Goal: Information Seeking & Learning: Learn about a topic

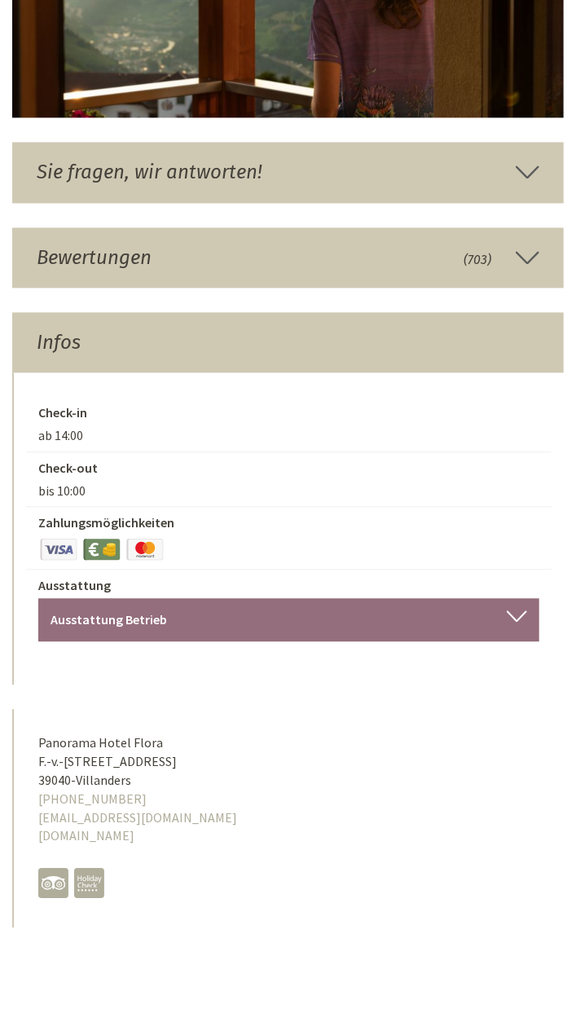
click at [139, 636] on div "Check-in ab 14:00 Check-out bis 10:00 Zahlungsmöglichkeiten Ausstattung Ausstat…" at bounding box center [288, 529] width 552 height 312
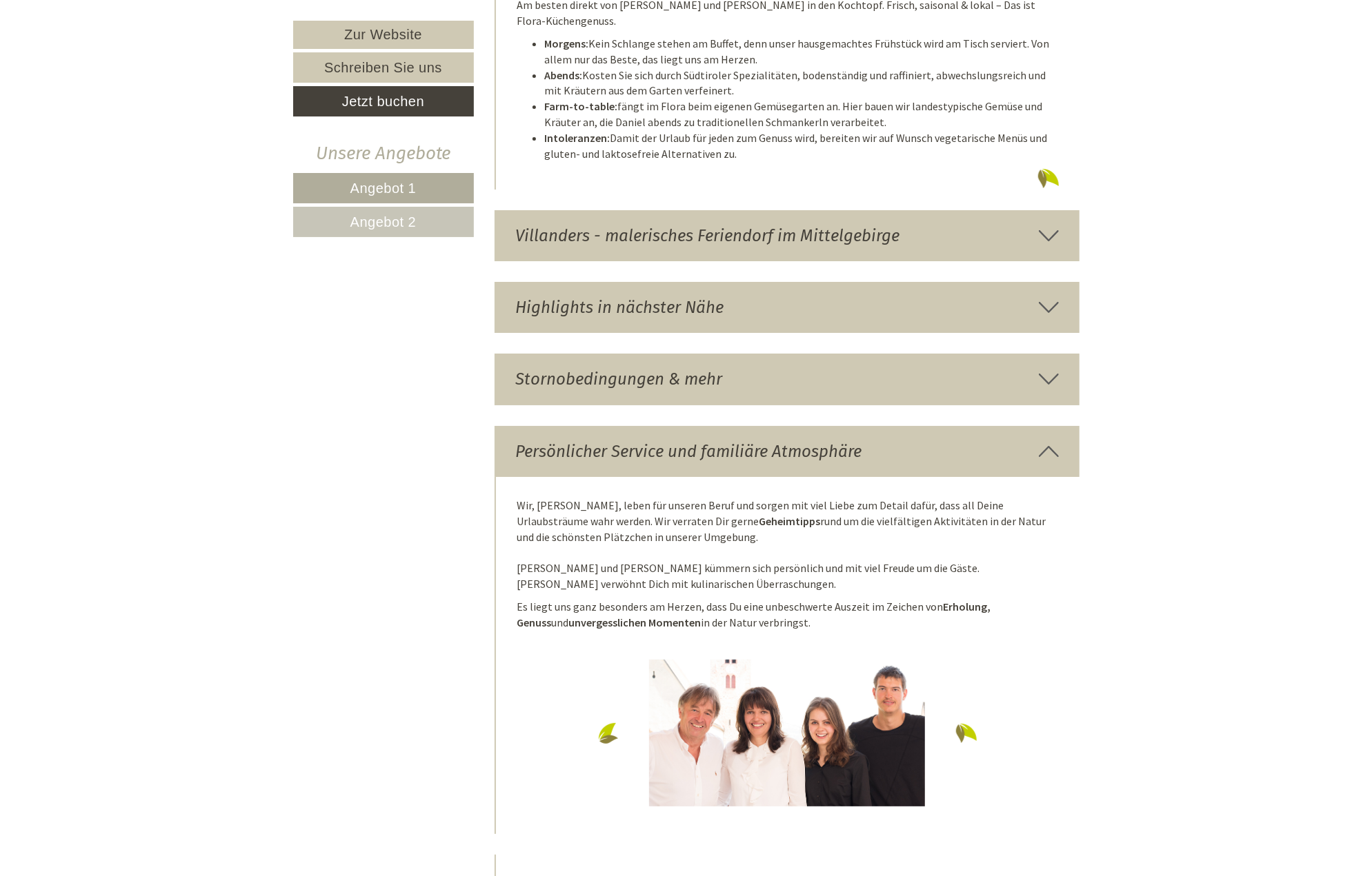
scroll to position [3802, 0]
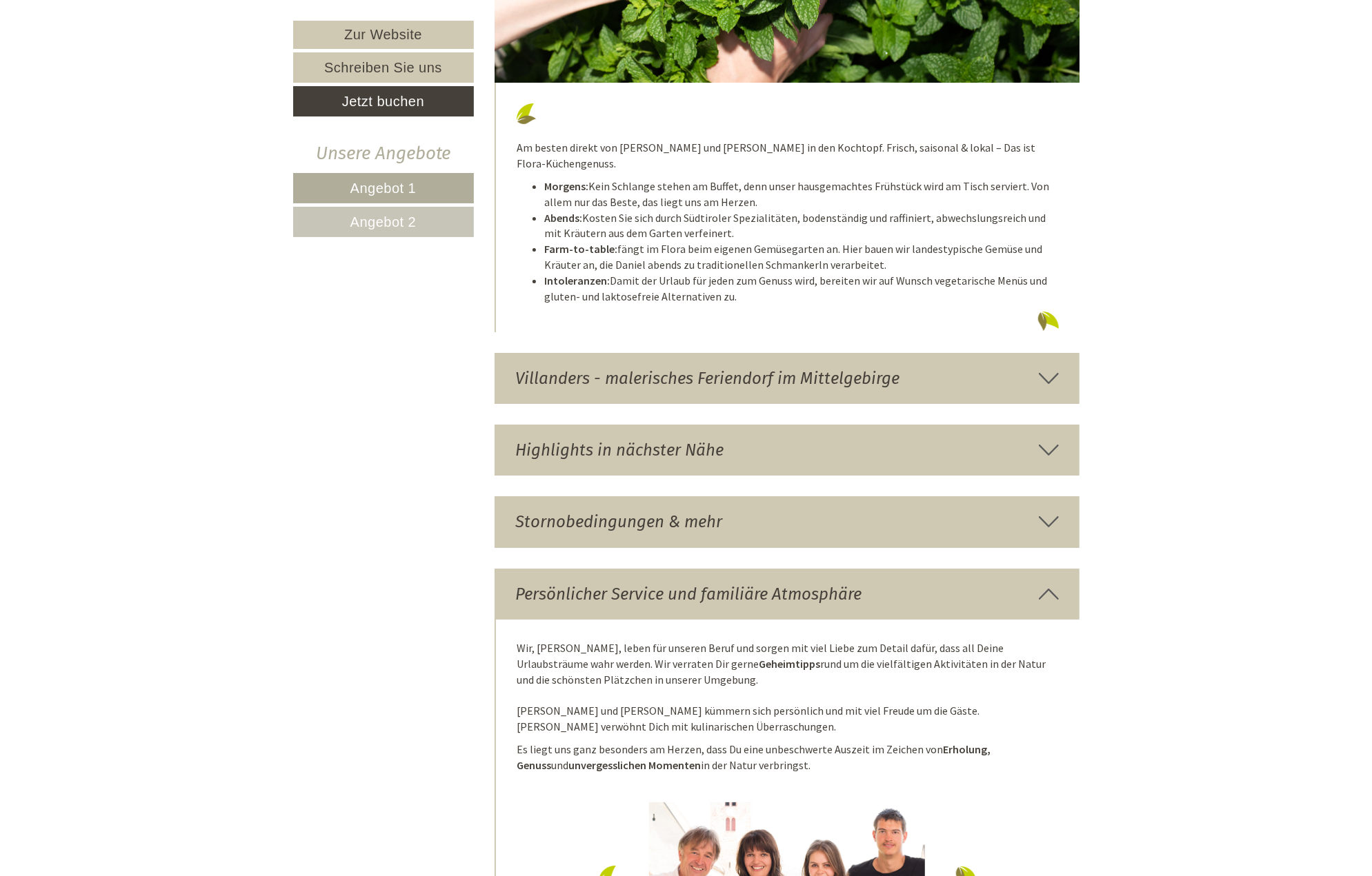
click at [487, 353] on div "Villanders - malerisches Feriendorf im Mittelgebirge" at bounding box center [787, 378] width 584 height 51
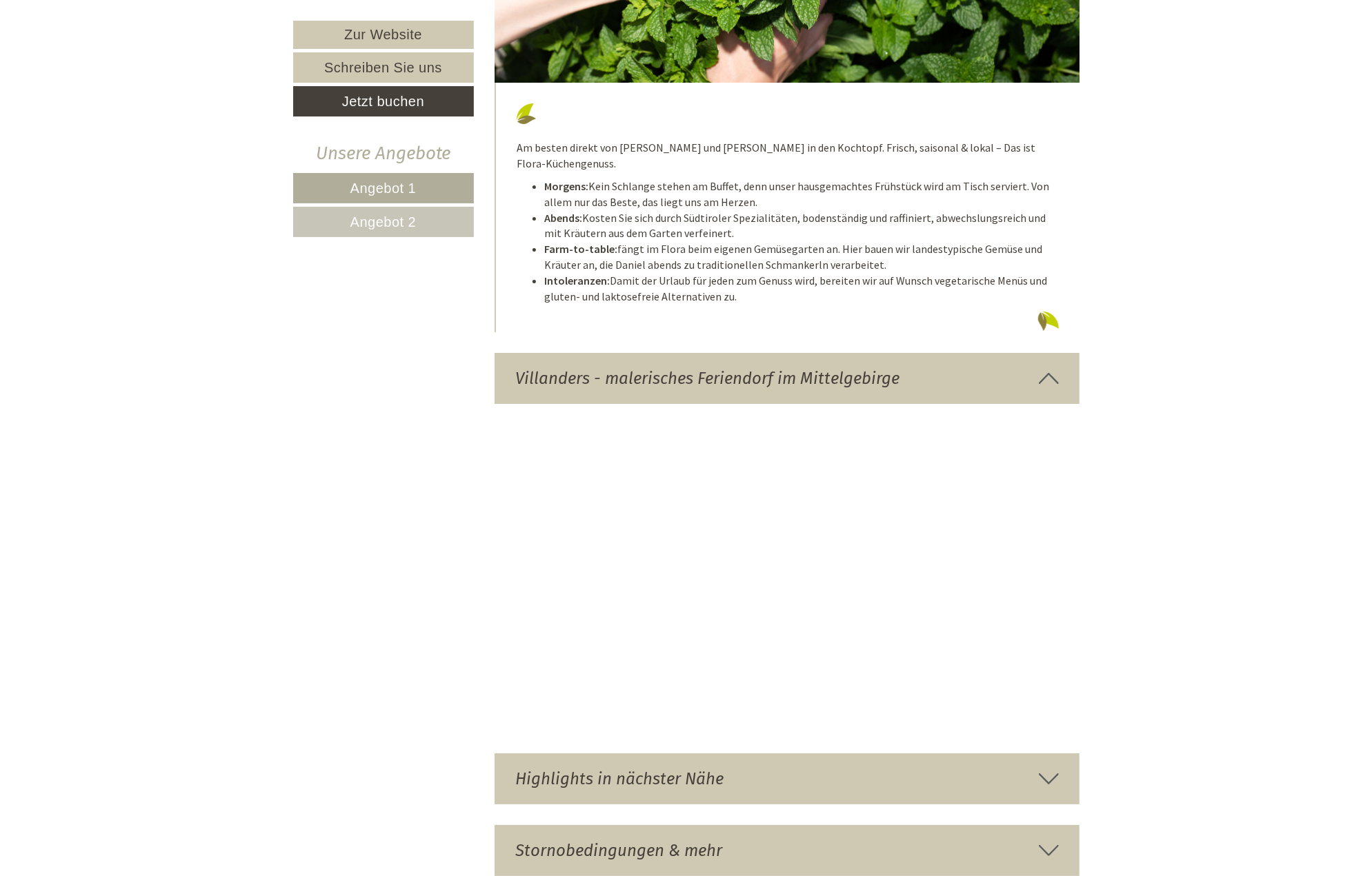
click at [487, 753] on div "Highlights in nächster Nähe" at bounding box center [787, 779] width 584 height 51
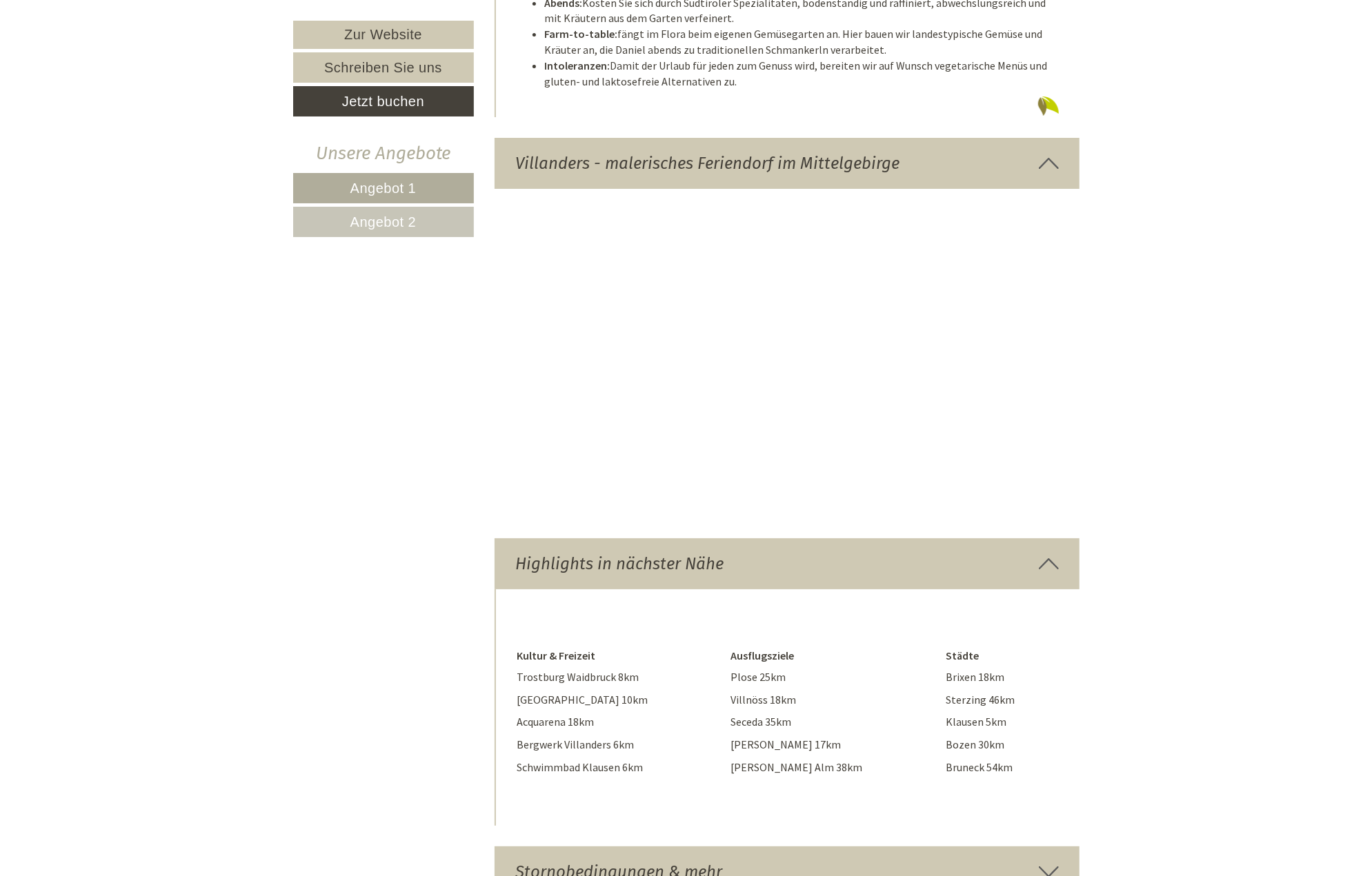
scroll to position [4147, 0]
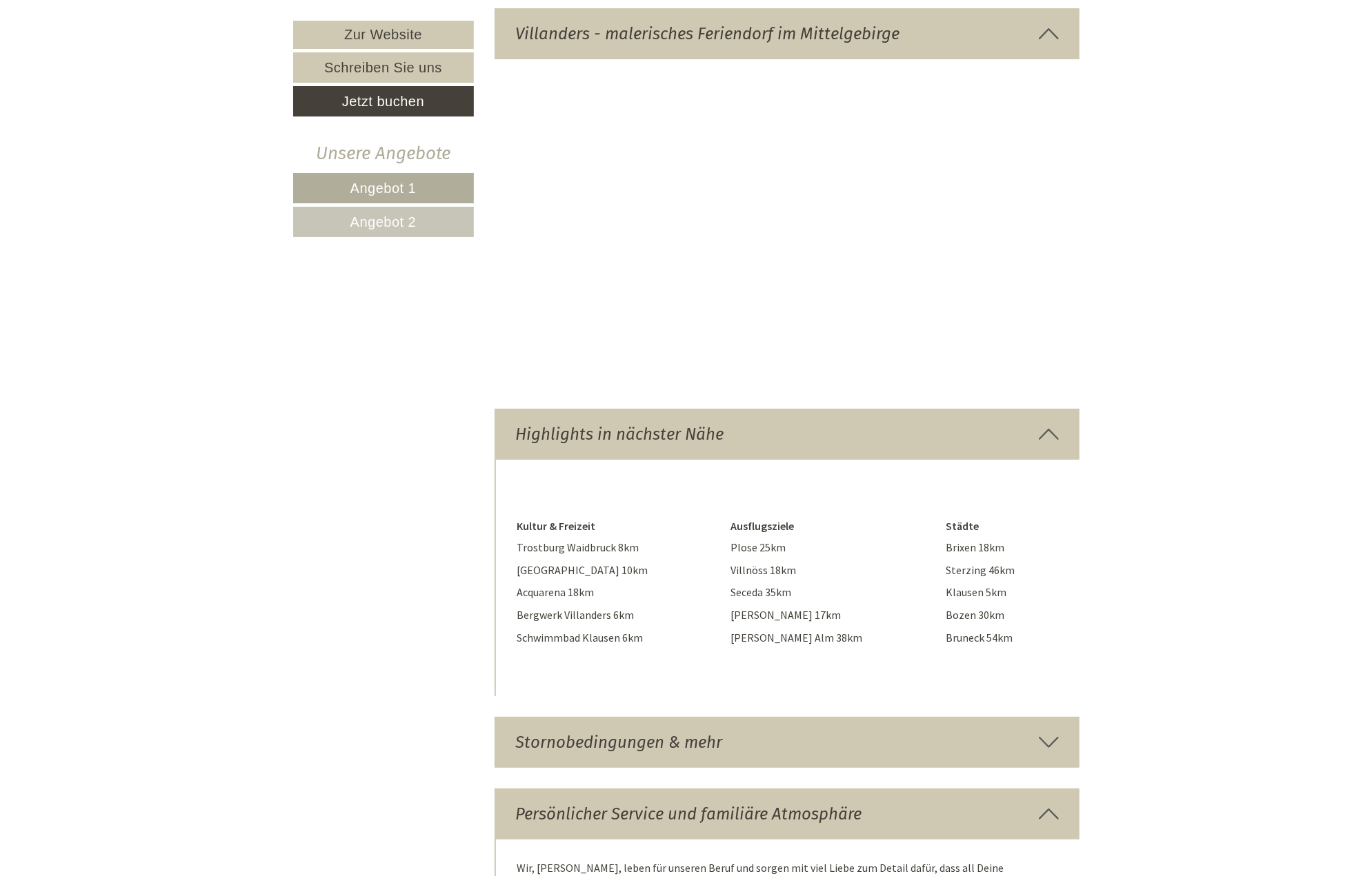
click at [487, 744] on div "Stornobedingungen & mehr" at bounding box center [787, 742] width 584 height 51
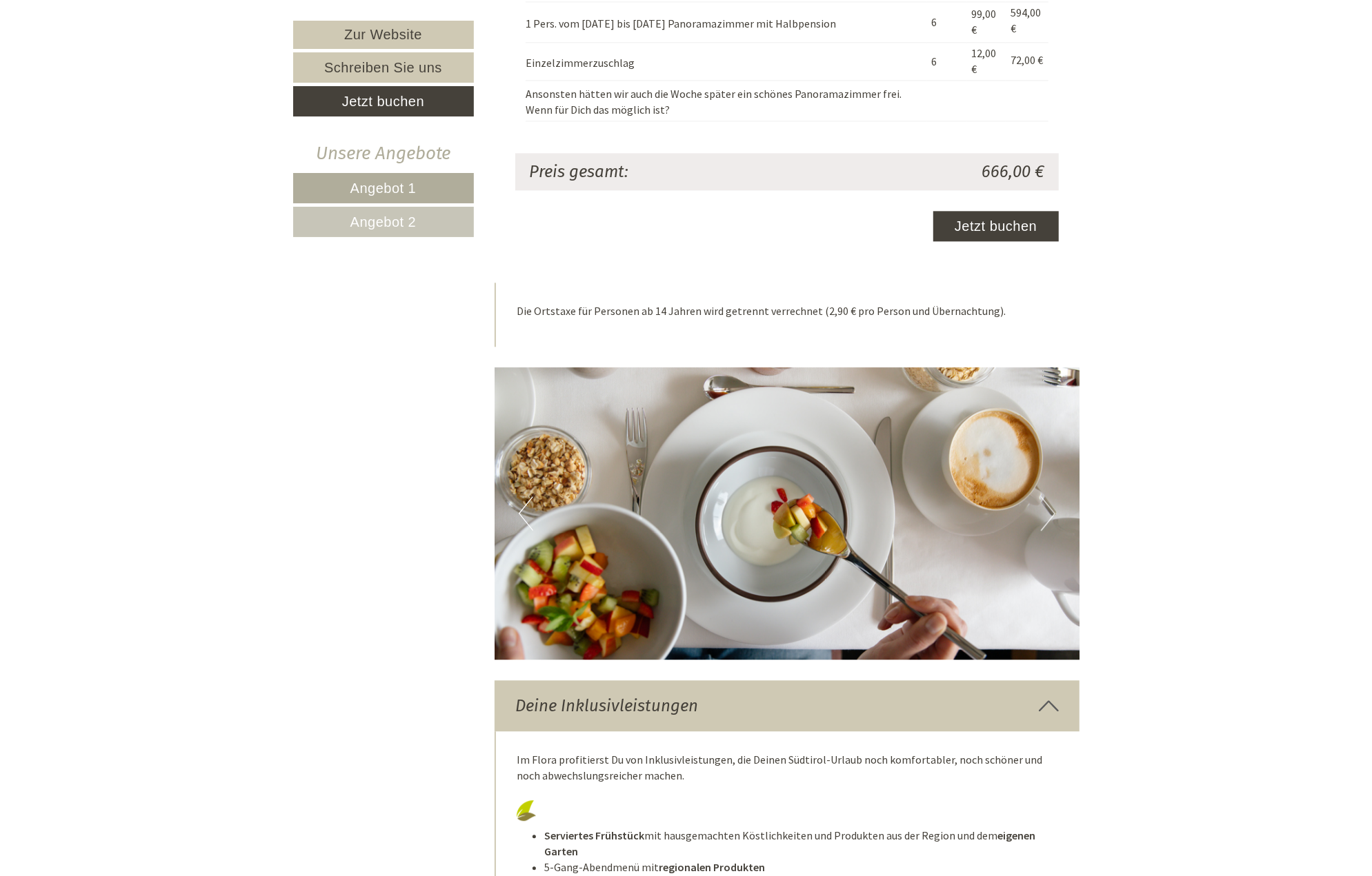
scroll to position [2423, 0]
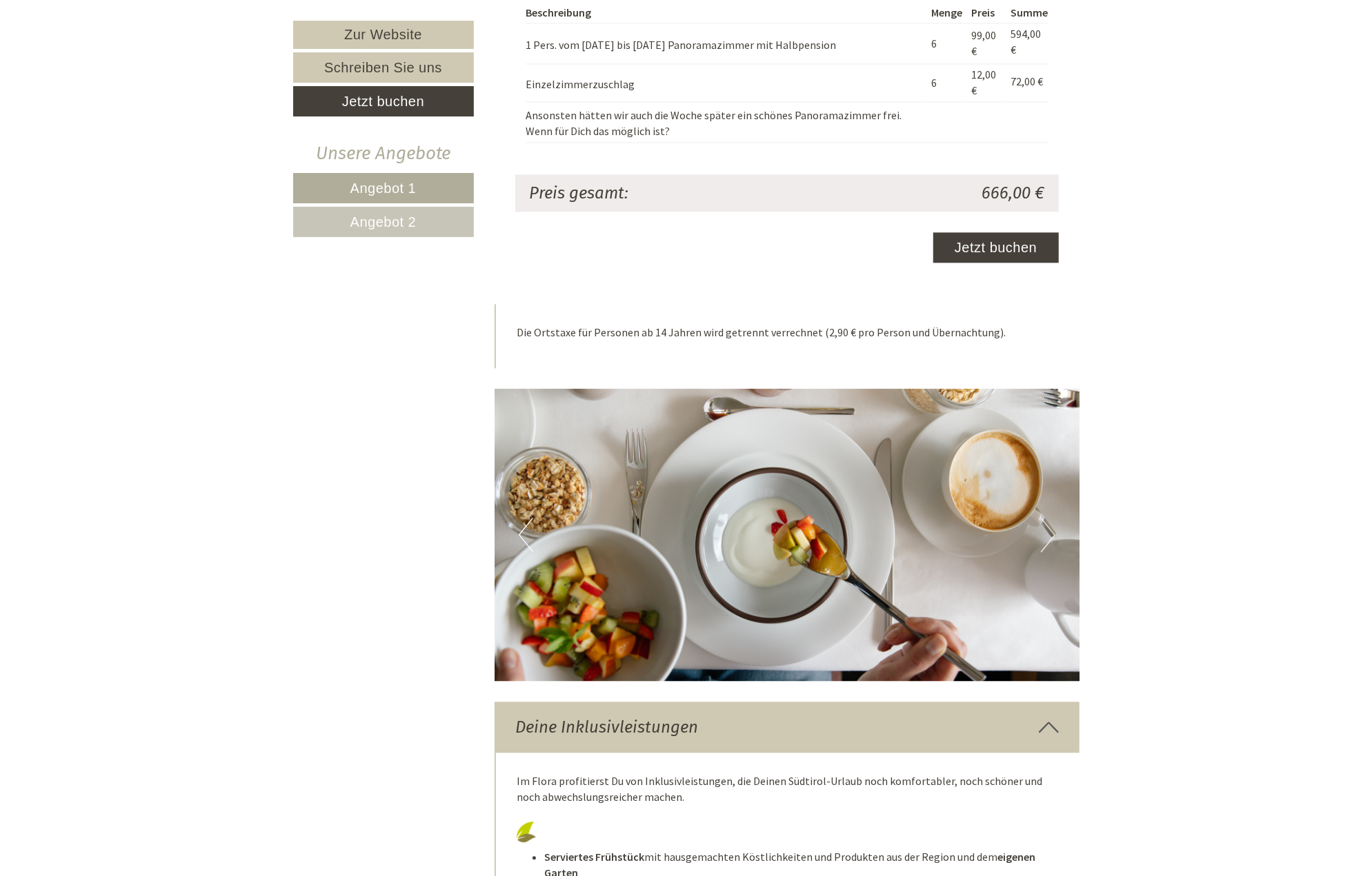
click at [487, 534] on button "Next" at bounding box center [1047, 534] width 14 height 35
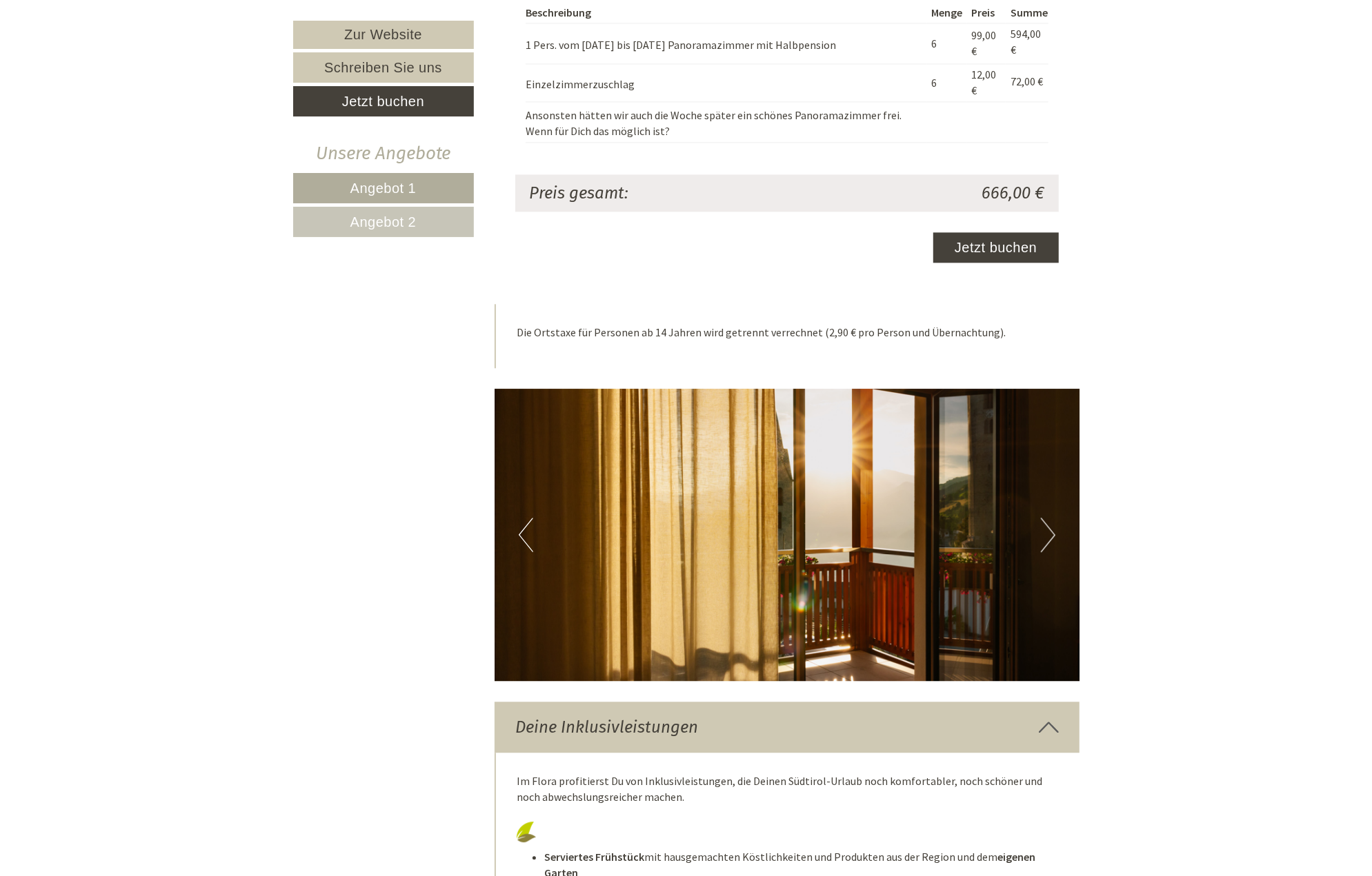
click at [487, 534] on button "Next" at bounding box center [1047, 534] width 14 height 35
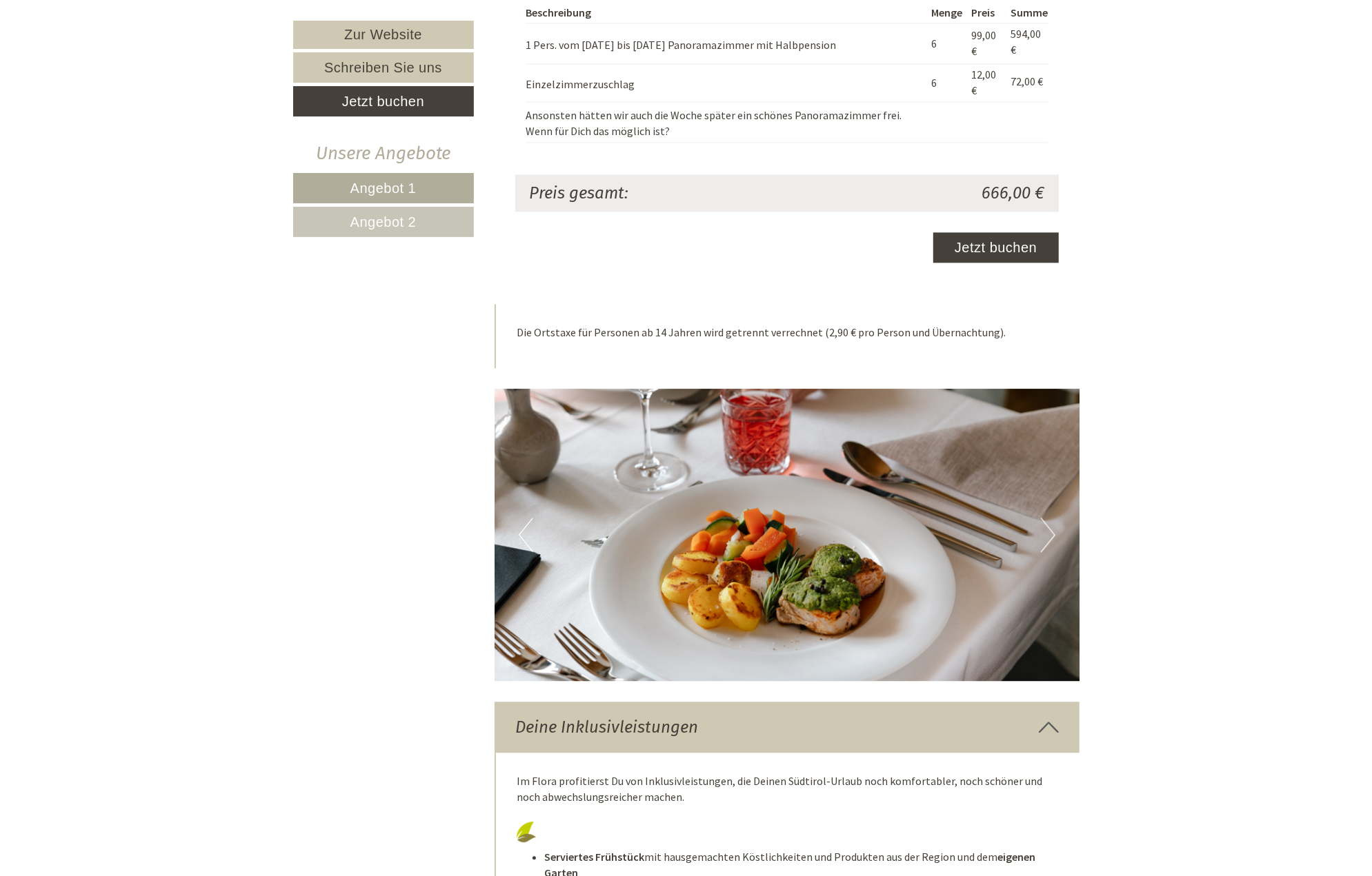
click at [487, 537] on button "Next" at bounding box center [1047, 534] width 14 height 35
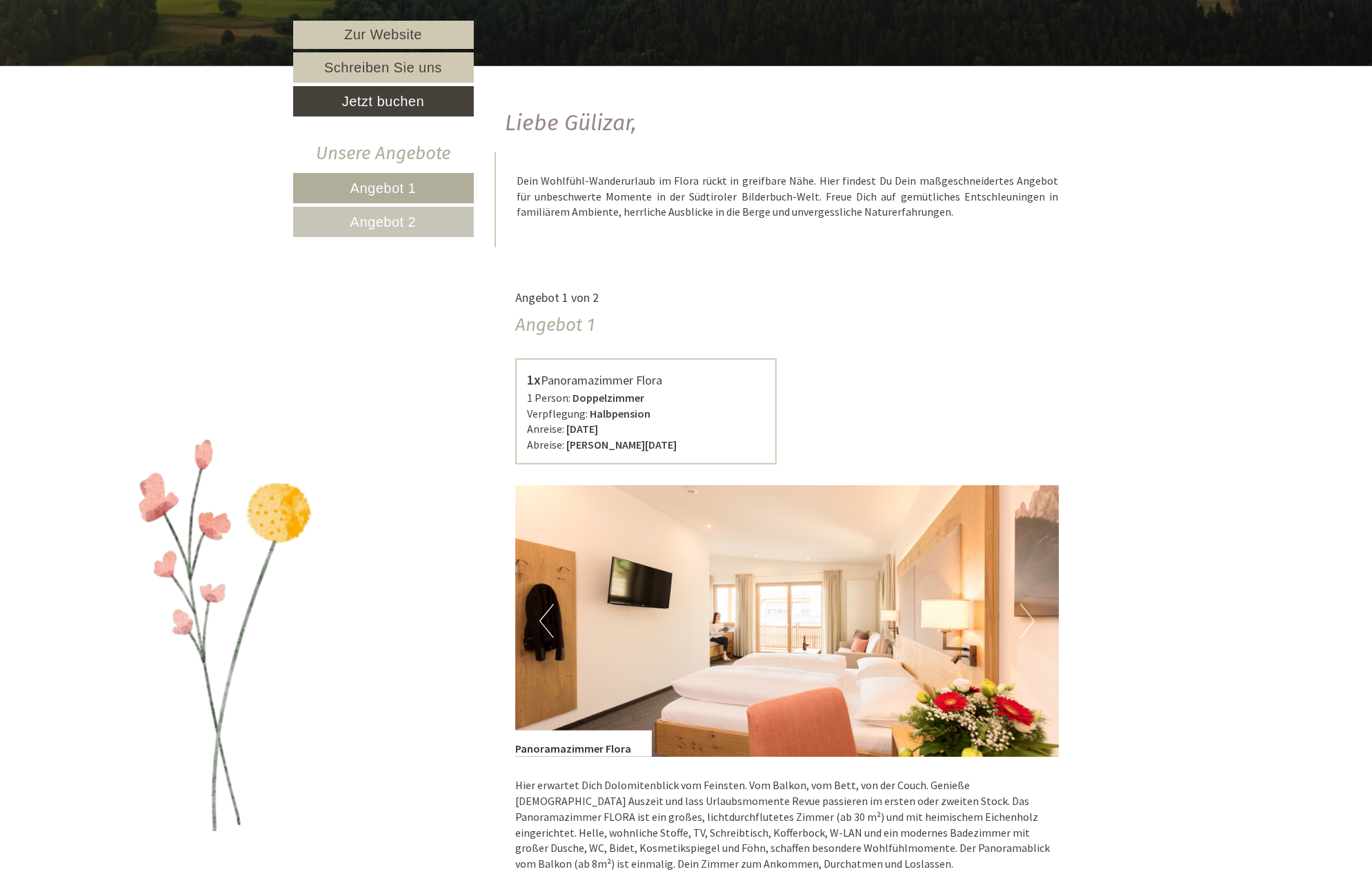
scroll to position [551, 0]
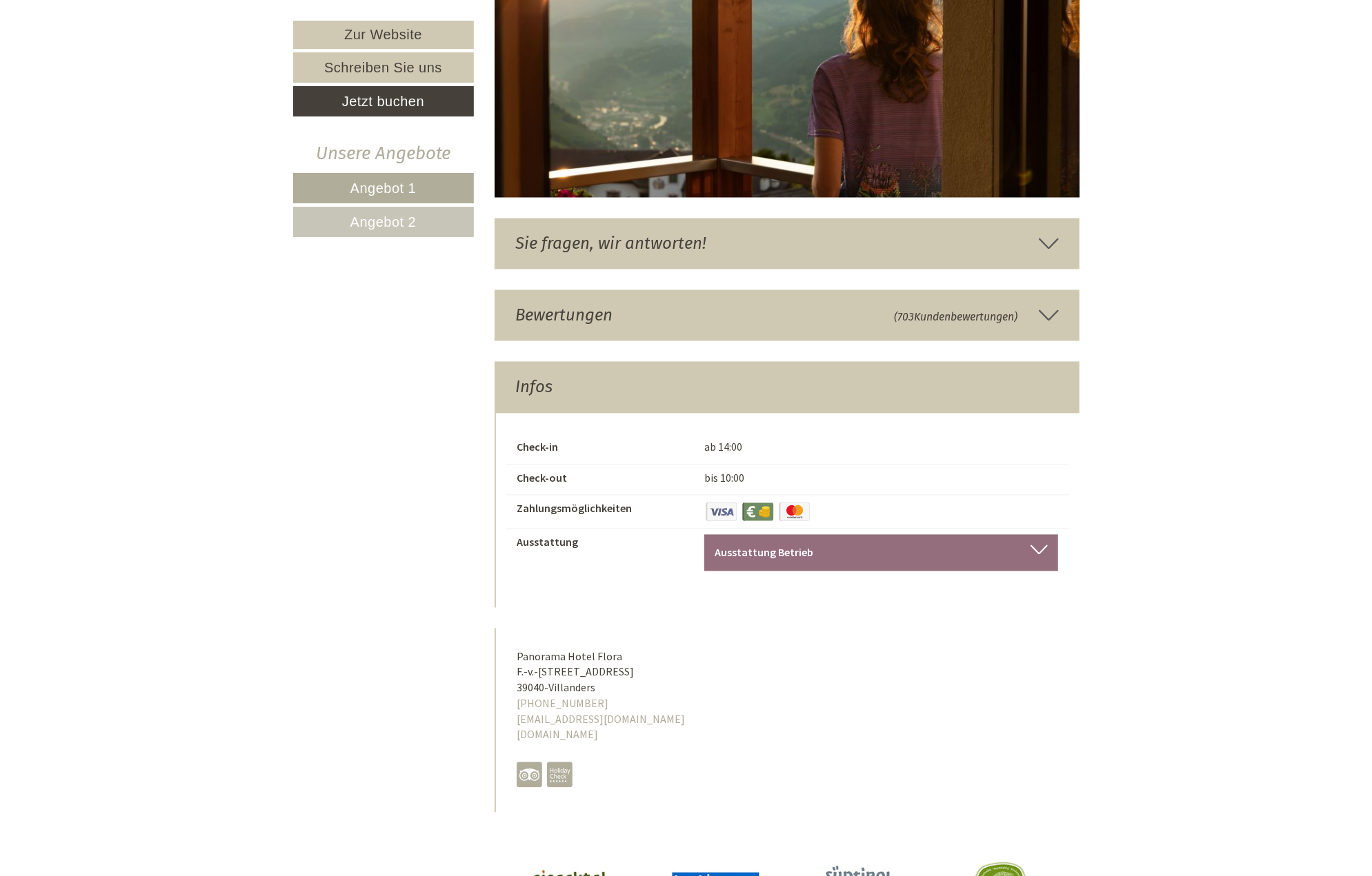
scroll to position [6067, 0]
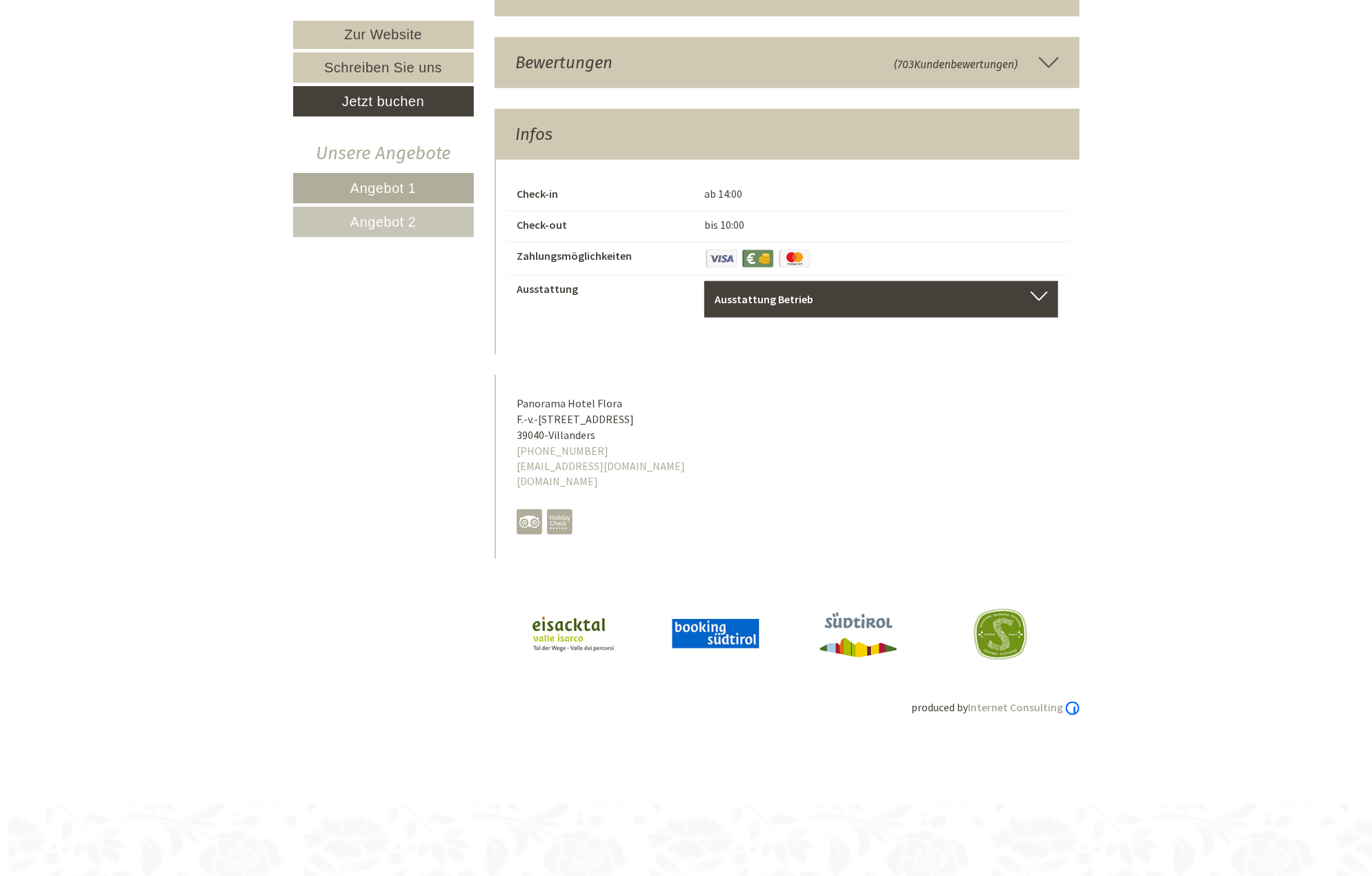
scroll to position [5526, 0]
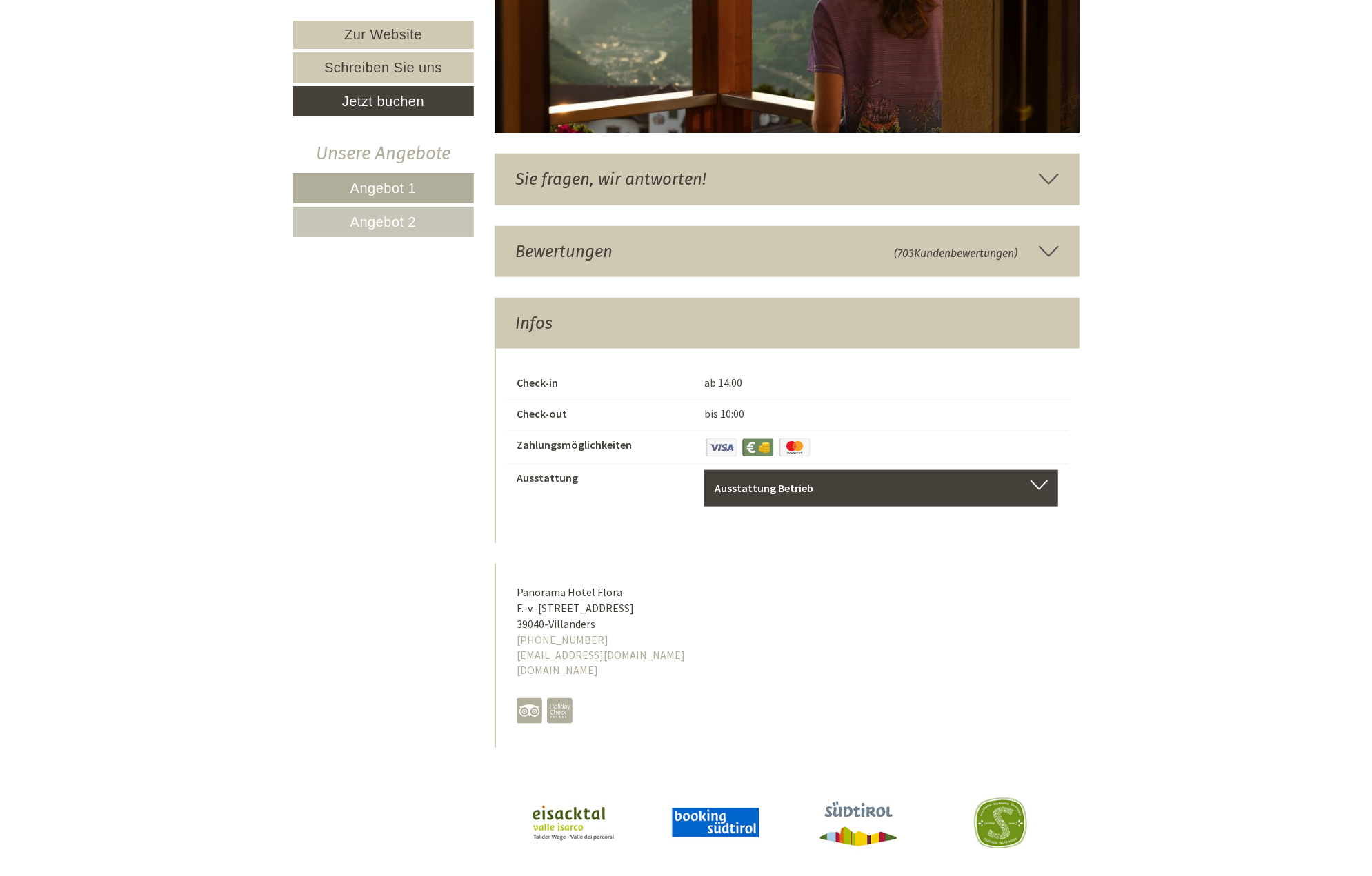
scroll to position [5229, 0]
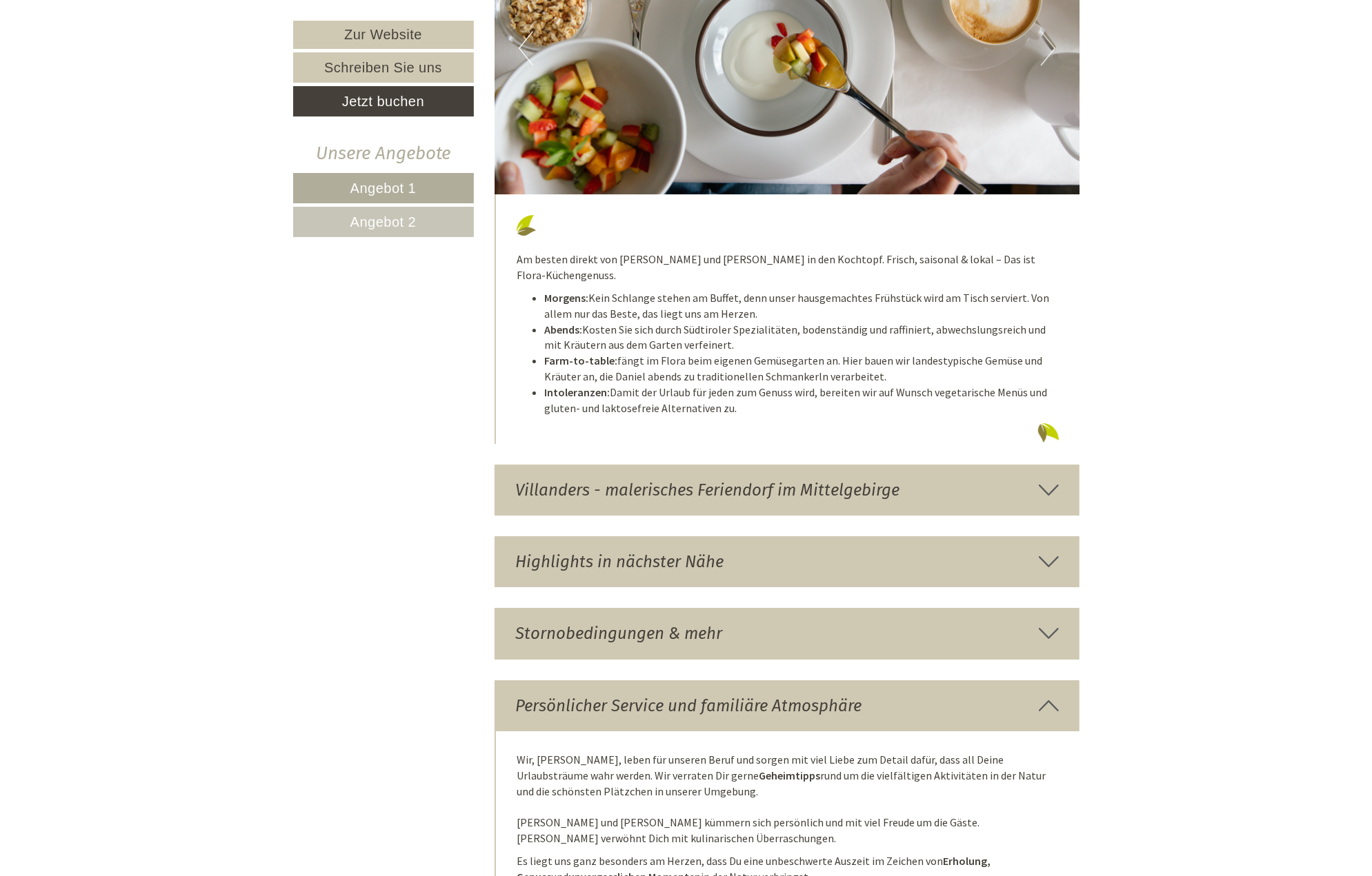
scroll to position [3989, 0]
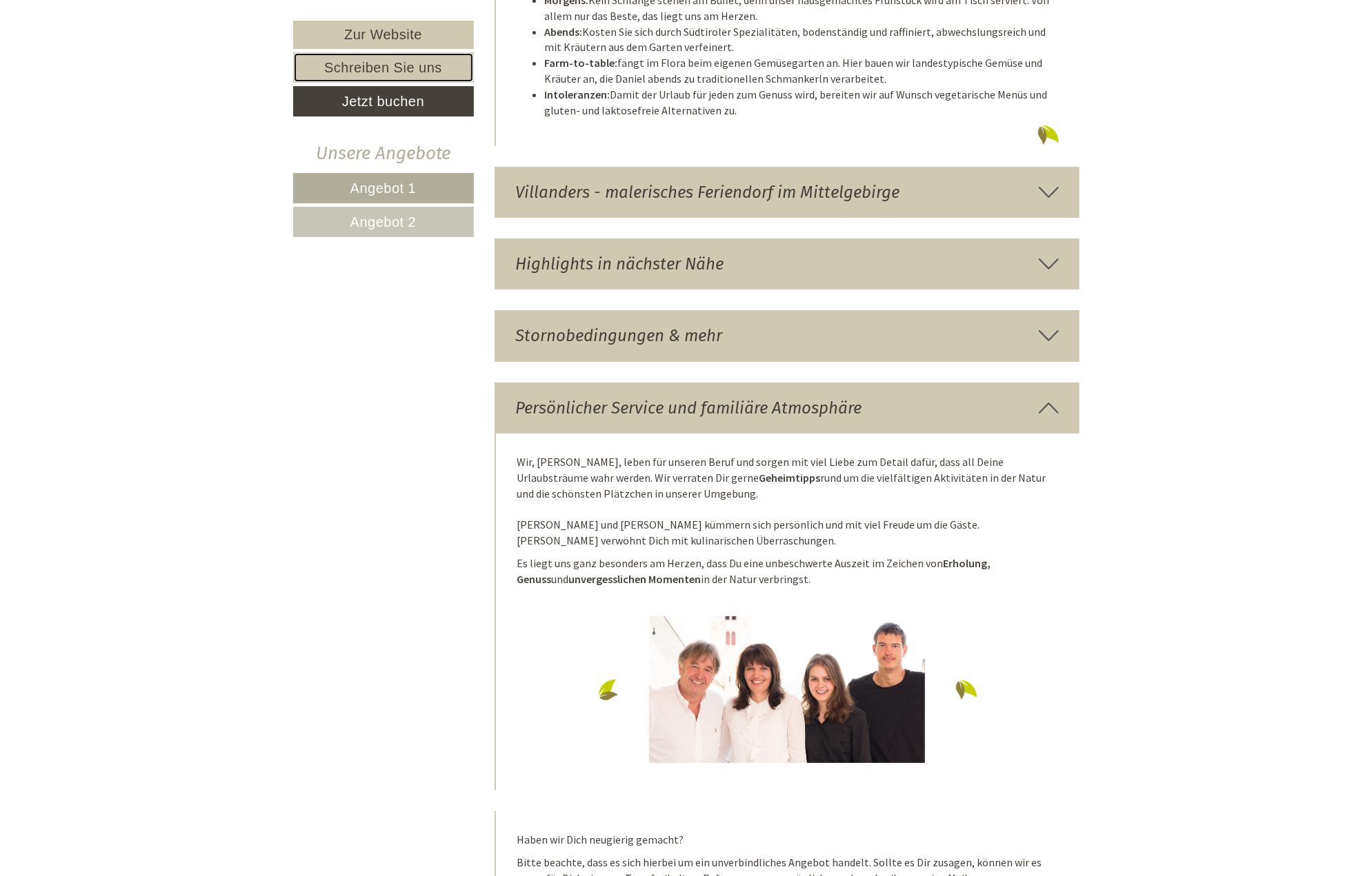
click at [409, 72] on link "Schreiben Sie uns" at bounding box center [384, 68] width 181 height 30
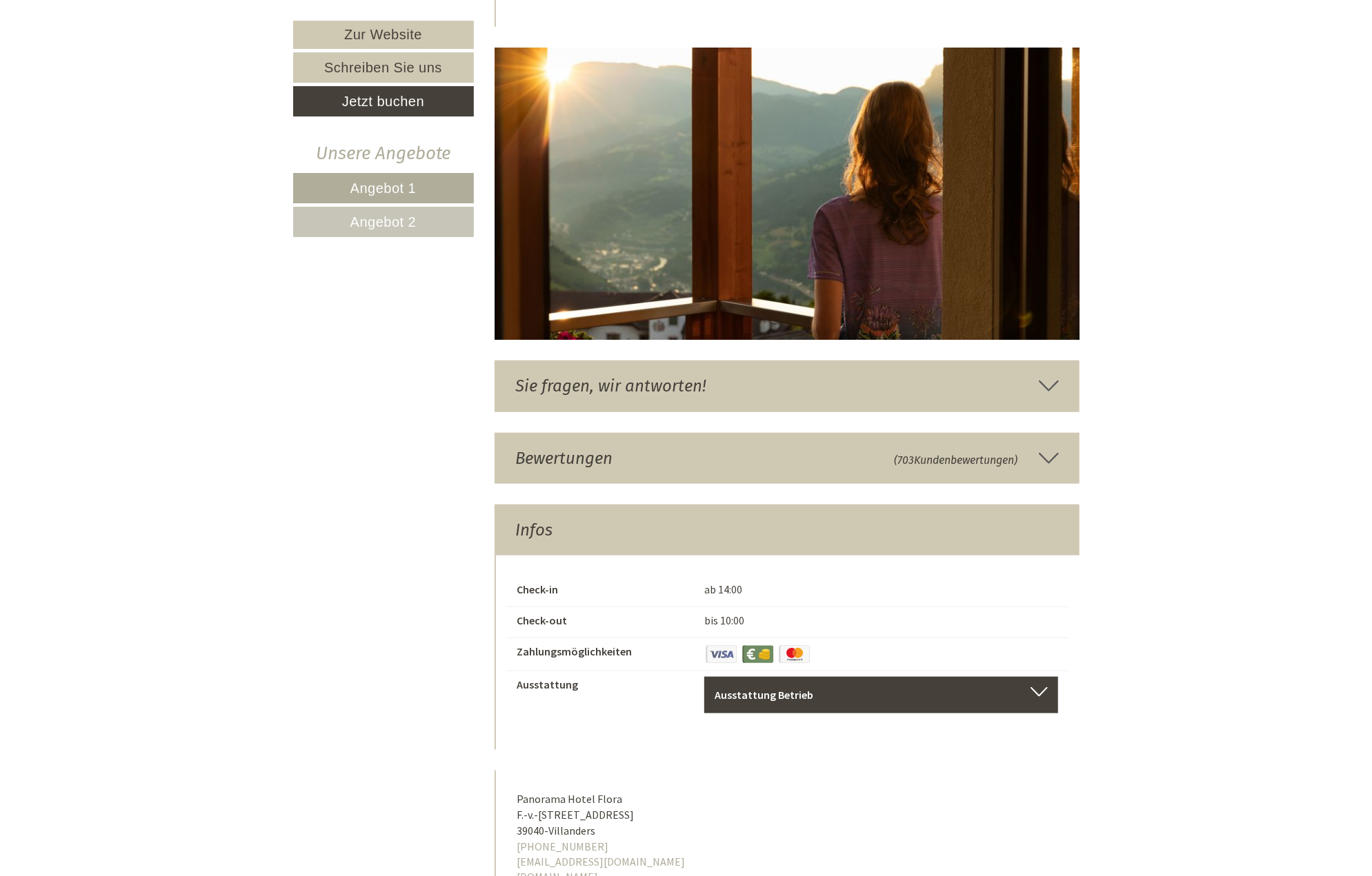
scroll to position [5229, 0]
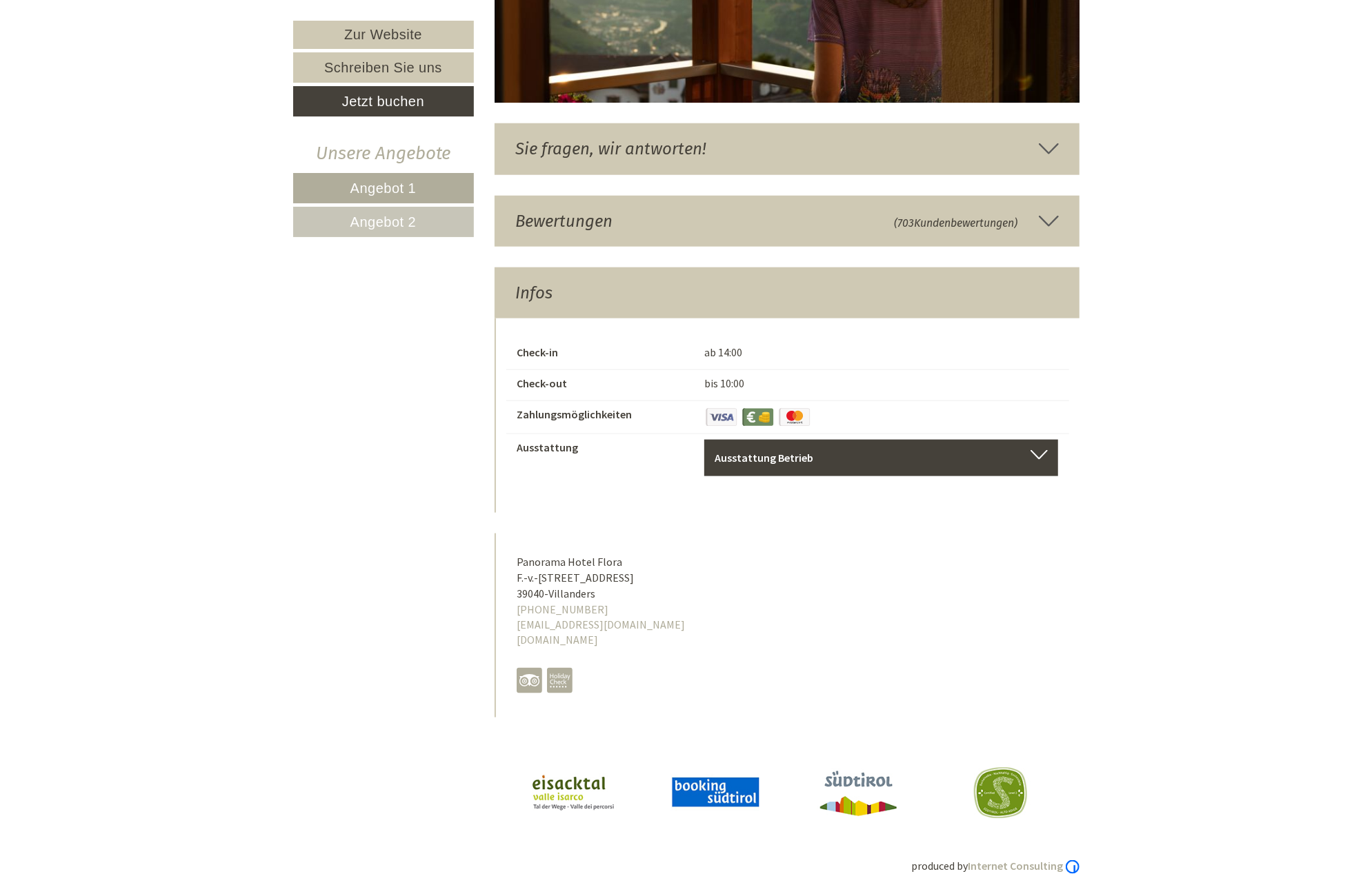
click at [575, 130] on div "Sie fragen, wir antworten!" at bounding box center [787, 149] width 584 height 51
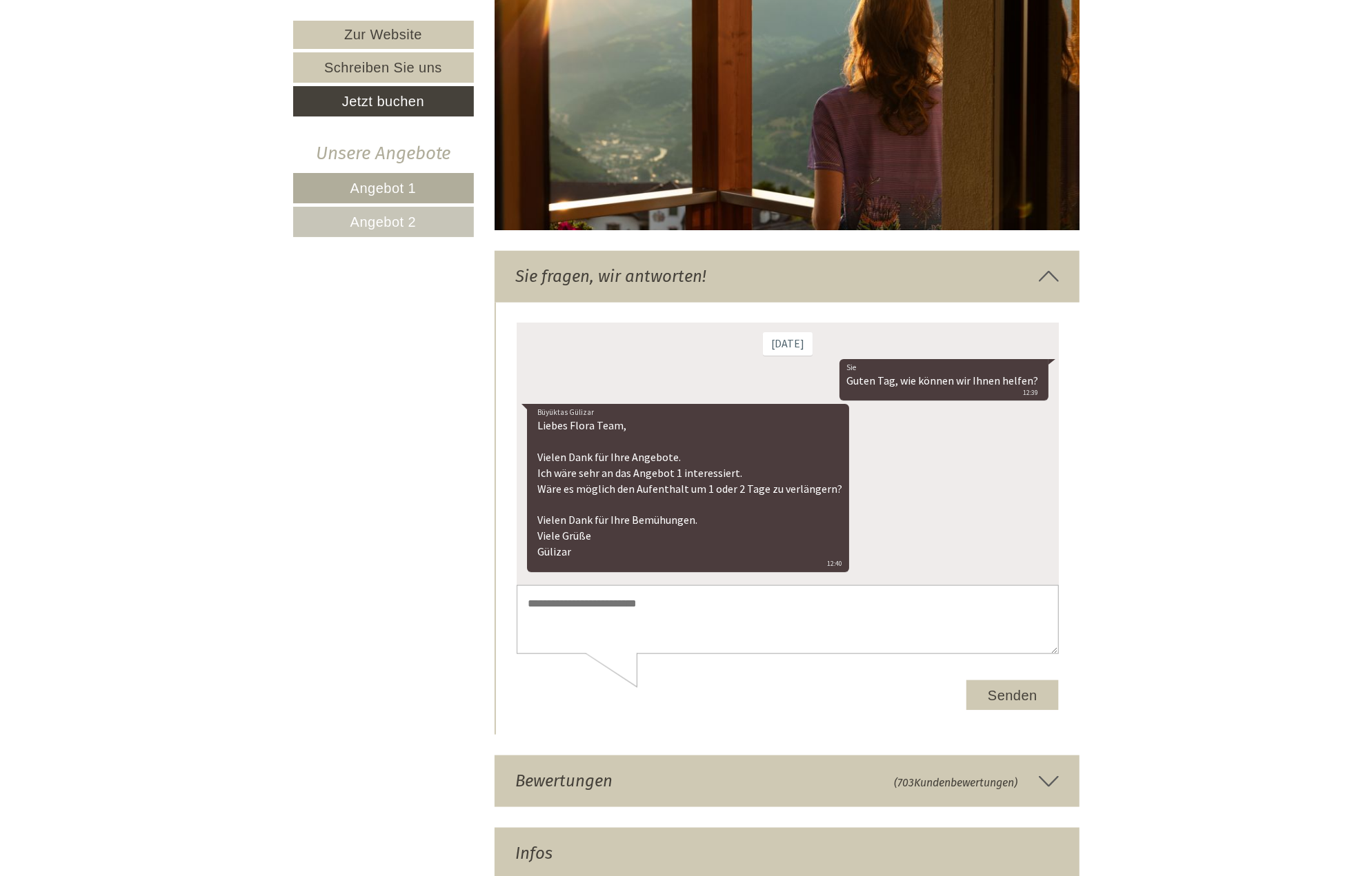
scroll to position [5111, 0]
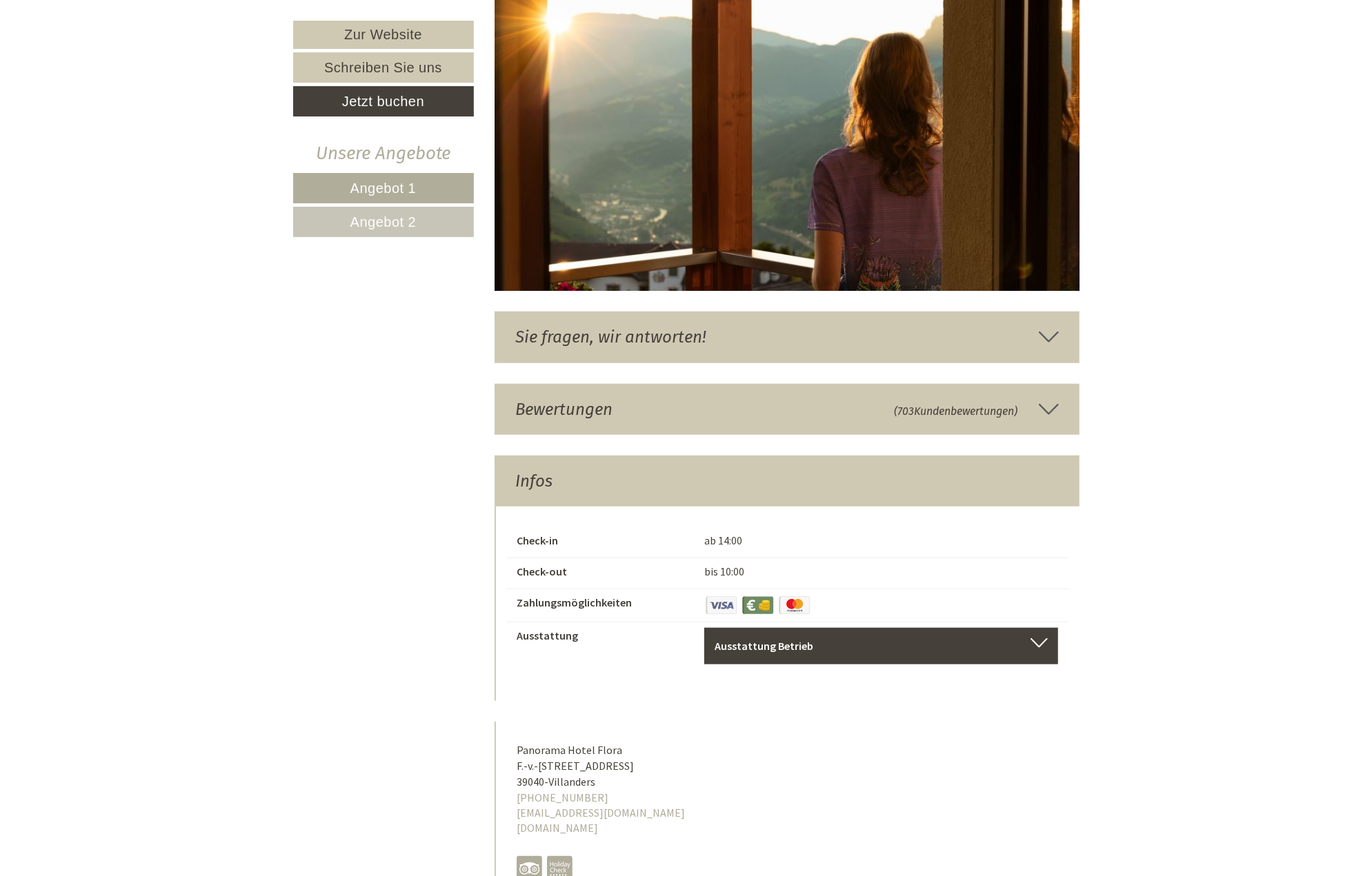
scroll to position [5111, 0]
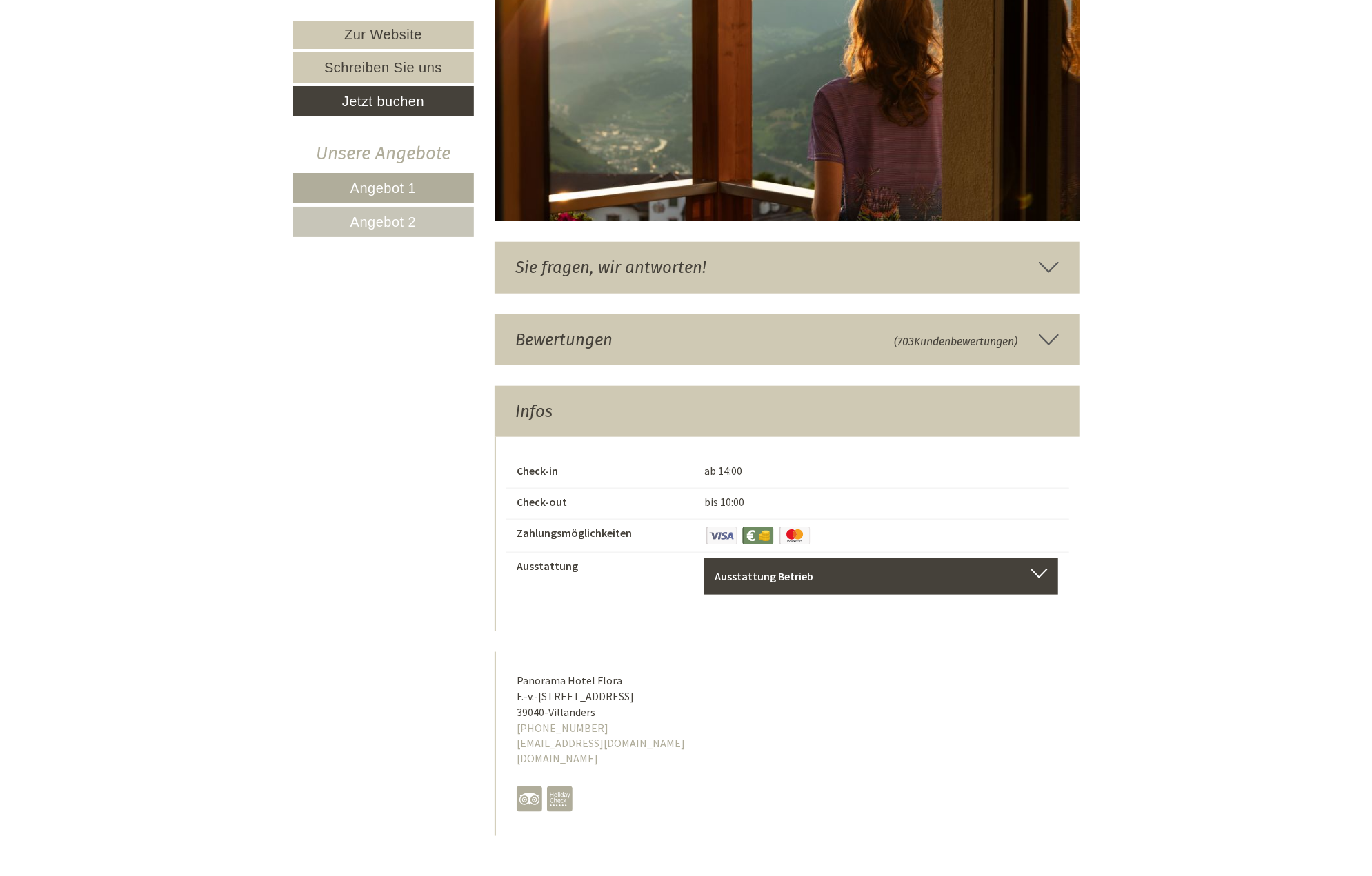
click at [573, 242] on div "Sie fragen, wir antworten!" at bounding box center [787, 267] width 584 height 51
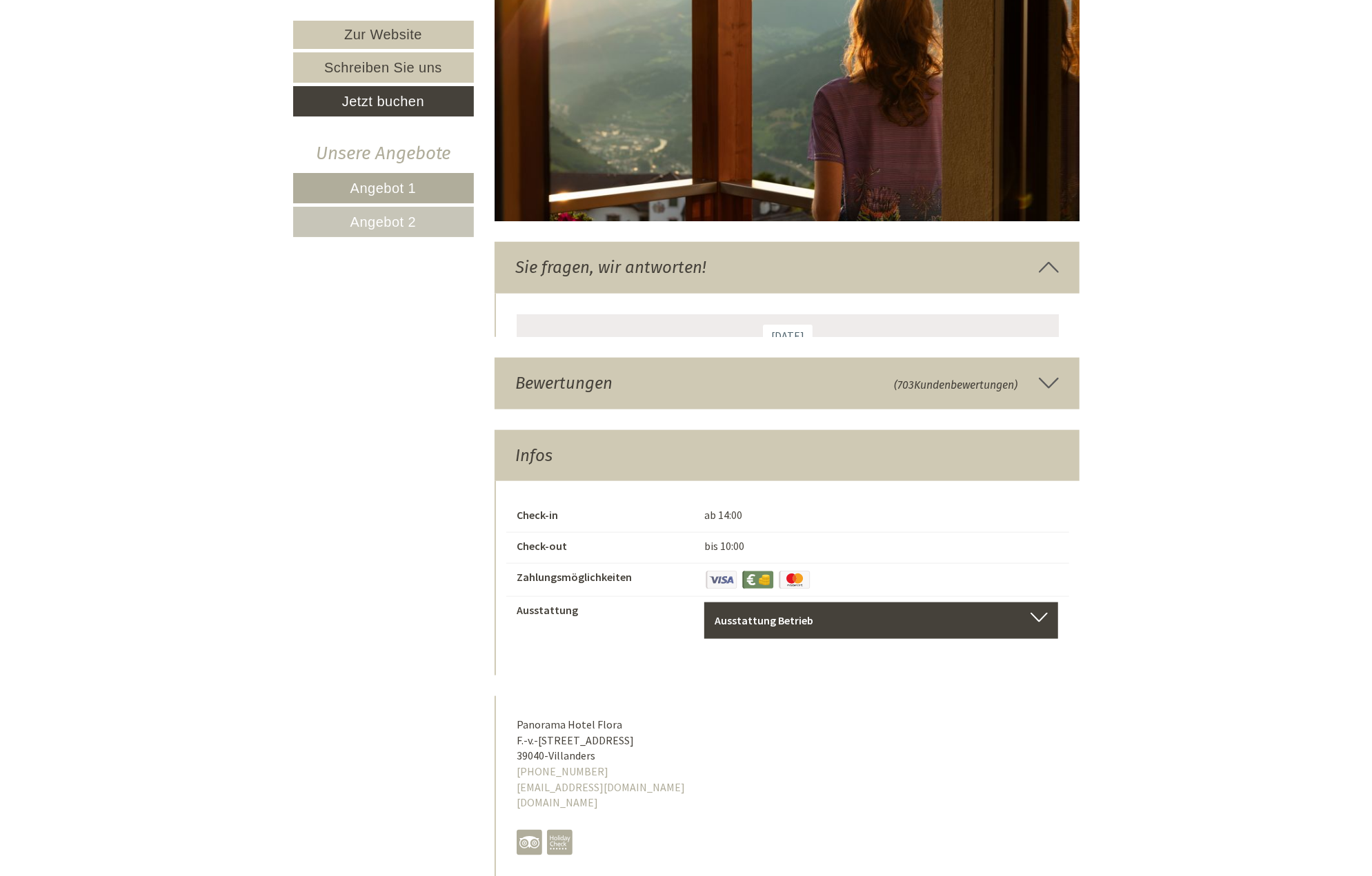
scroll to position [2, 0]
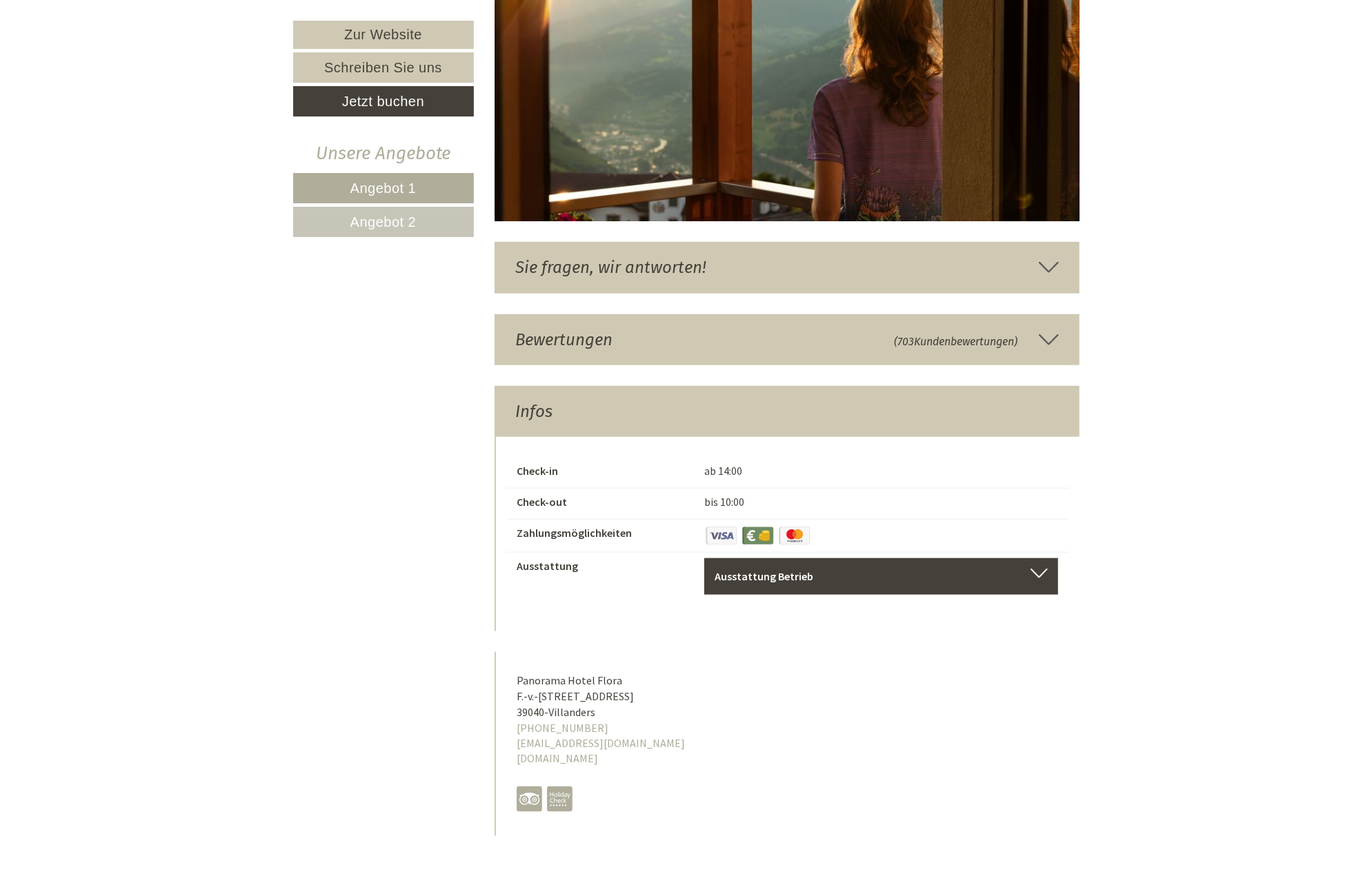
click at [638, 242] on div "Sie fragen, wir antworten!" at bounding box center [787, 267] width 584 height 51
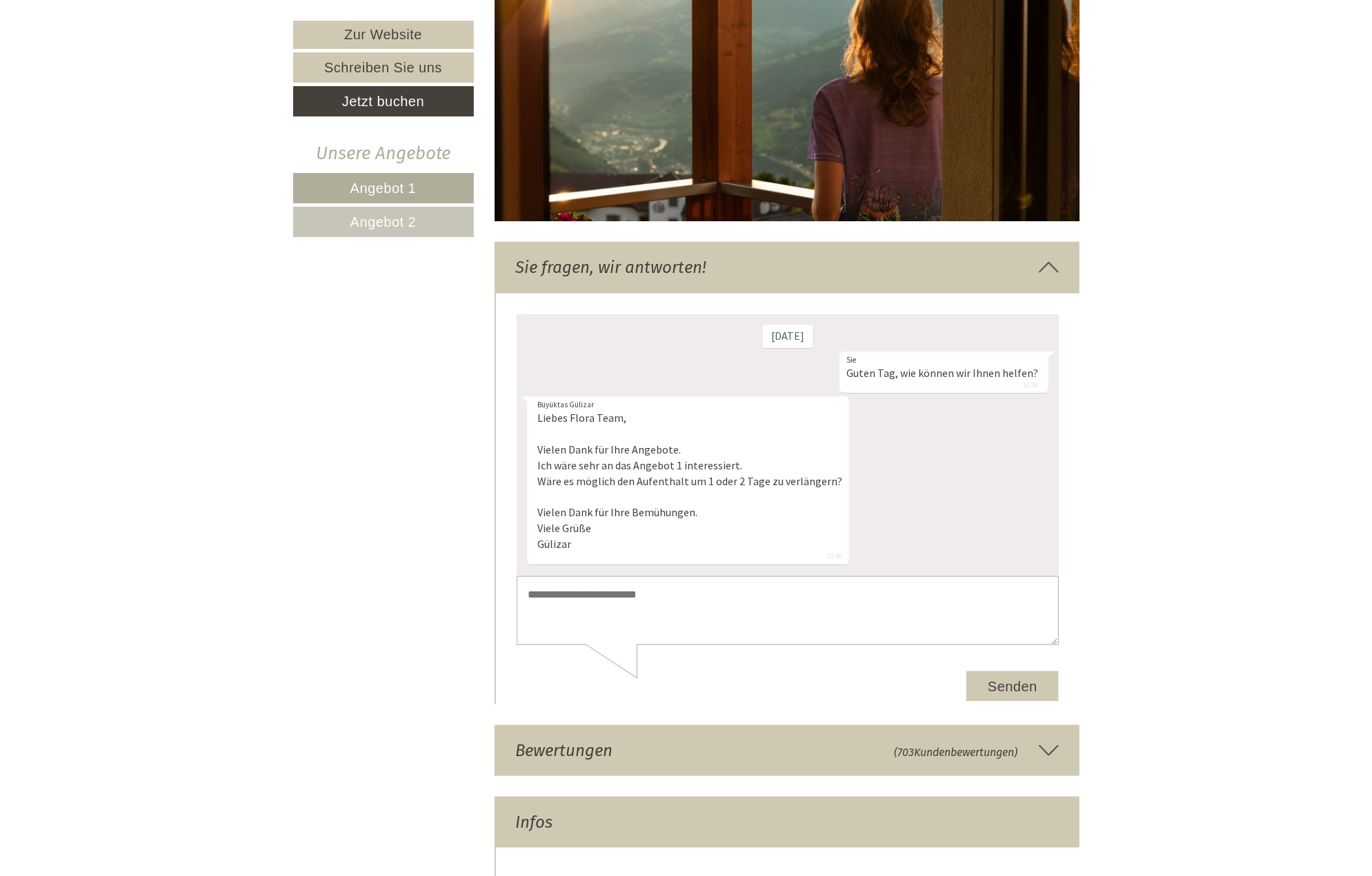
scroll to position [2, 0]
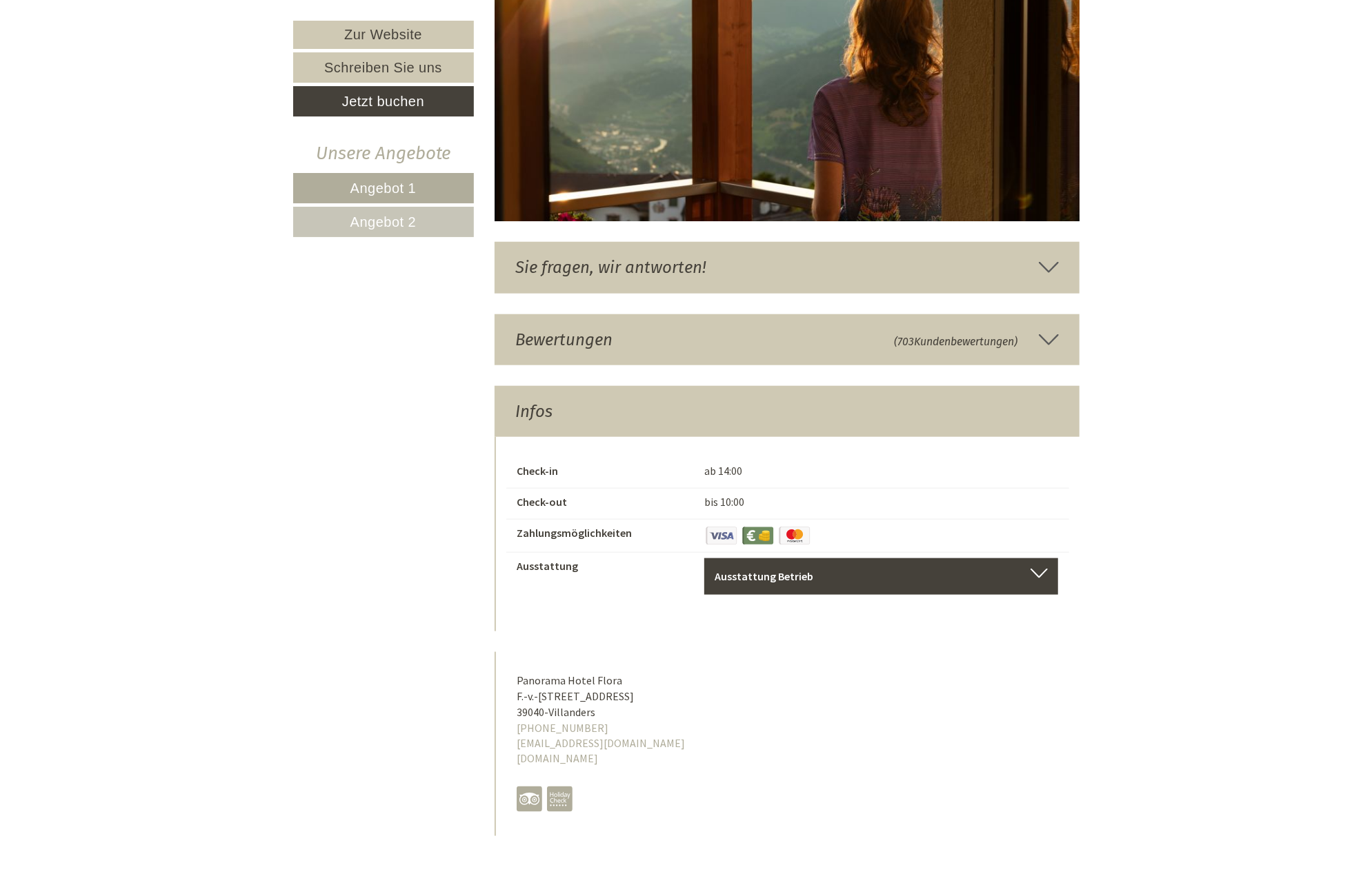
click at [678, 259] on div "Sie fragen, wir antworten!" at bounding box center [787, 267] width 584 height 51
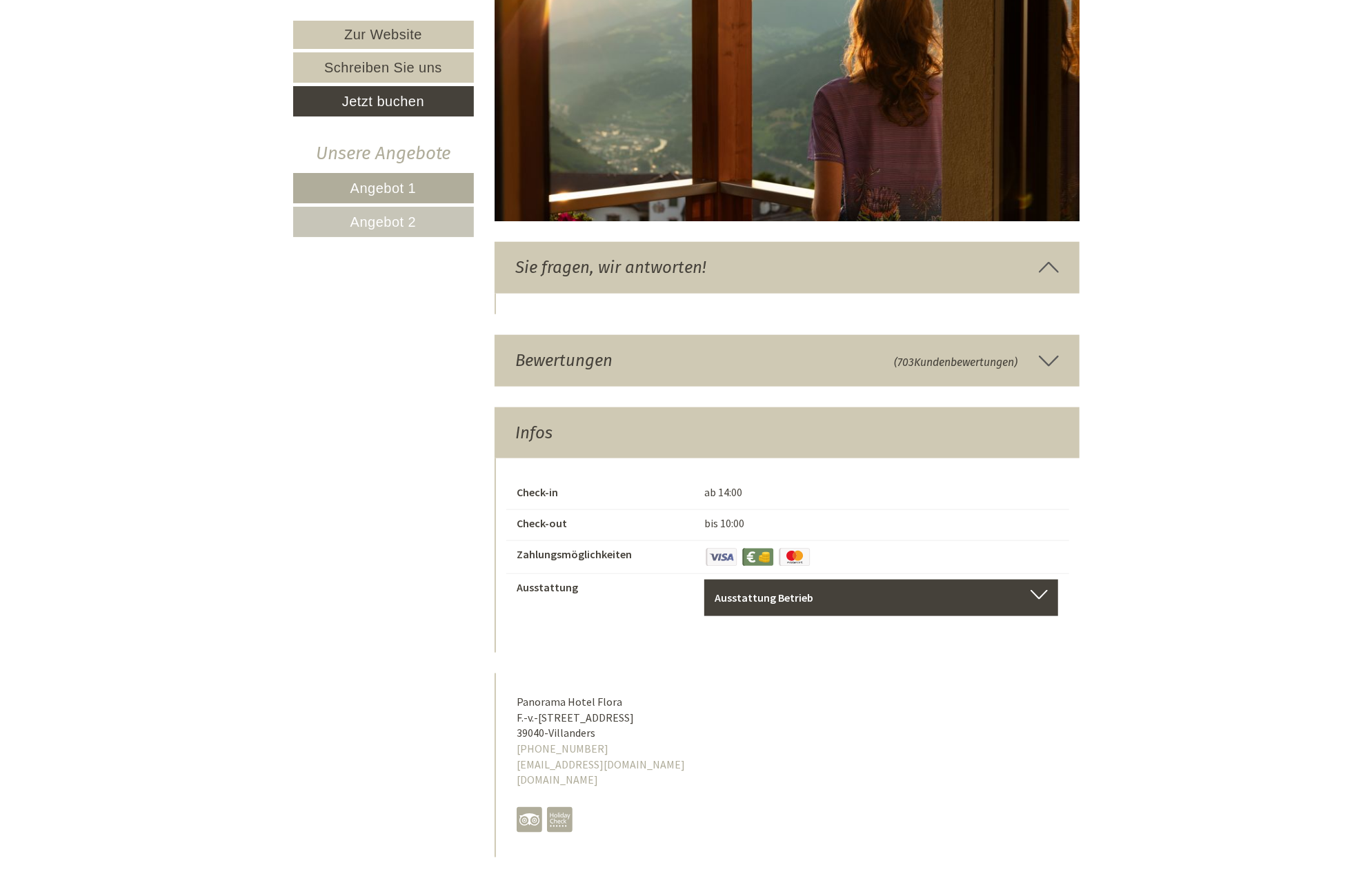
scroll to position [2, 0]
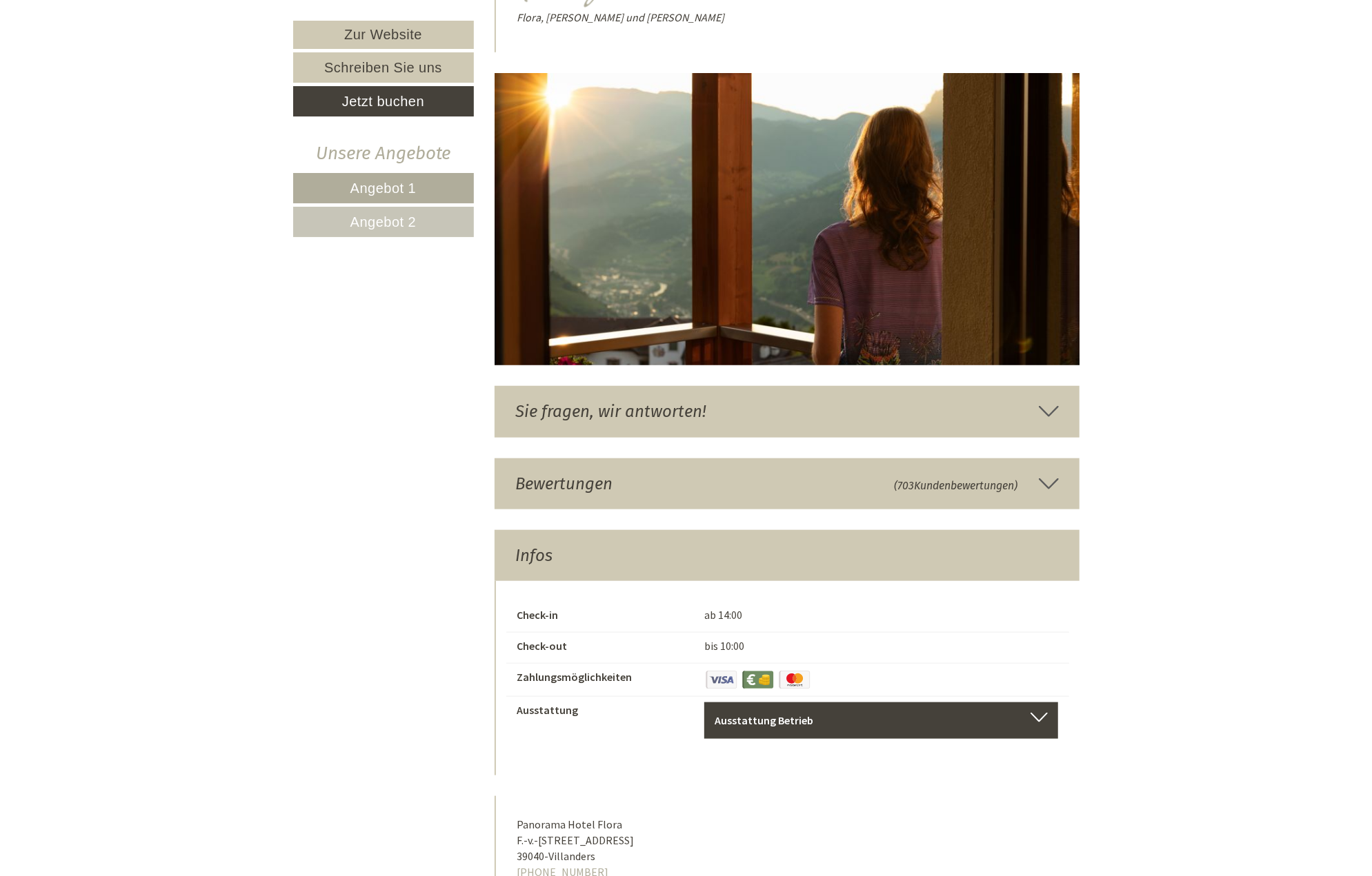
scroll to position [5111, 0]
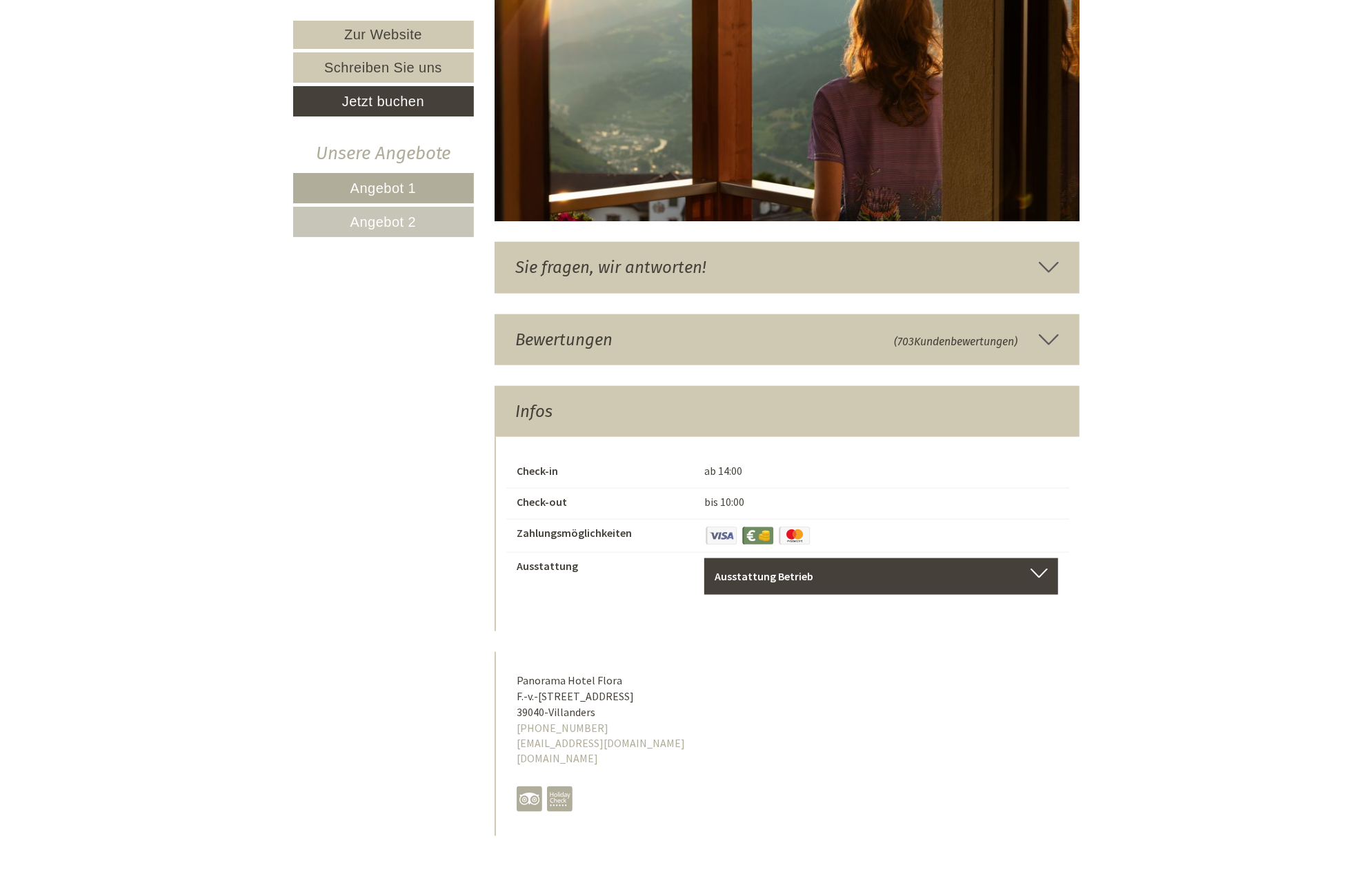
click at [571, 260] on div "Sie fragen, wir antworten!" at bounding box center [787, 267] width 584 height 51
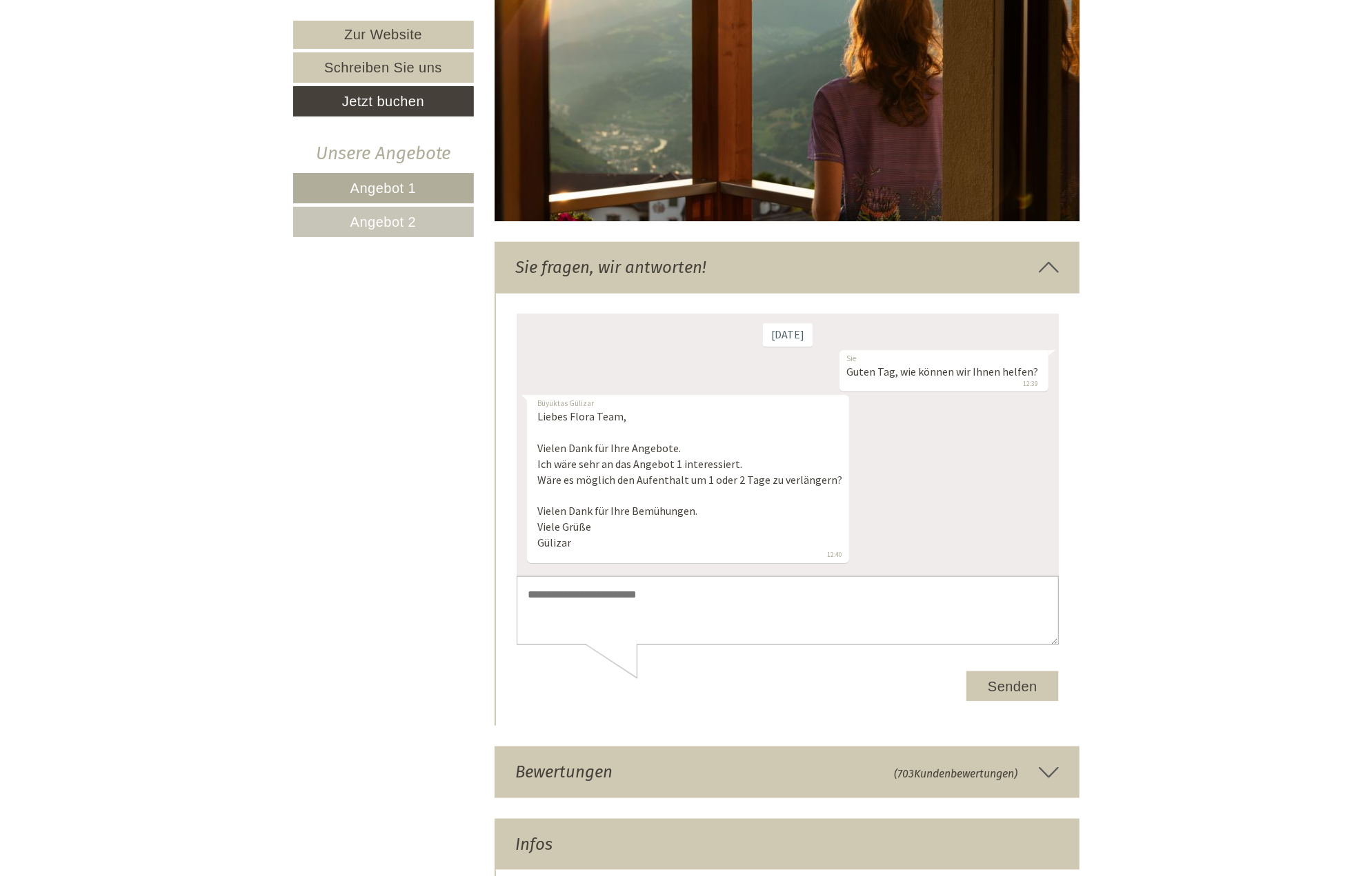
click at [1076, 528] on div at bounding box center [787, 510] width 584 height 433
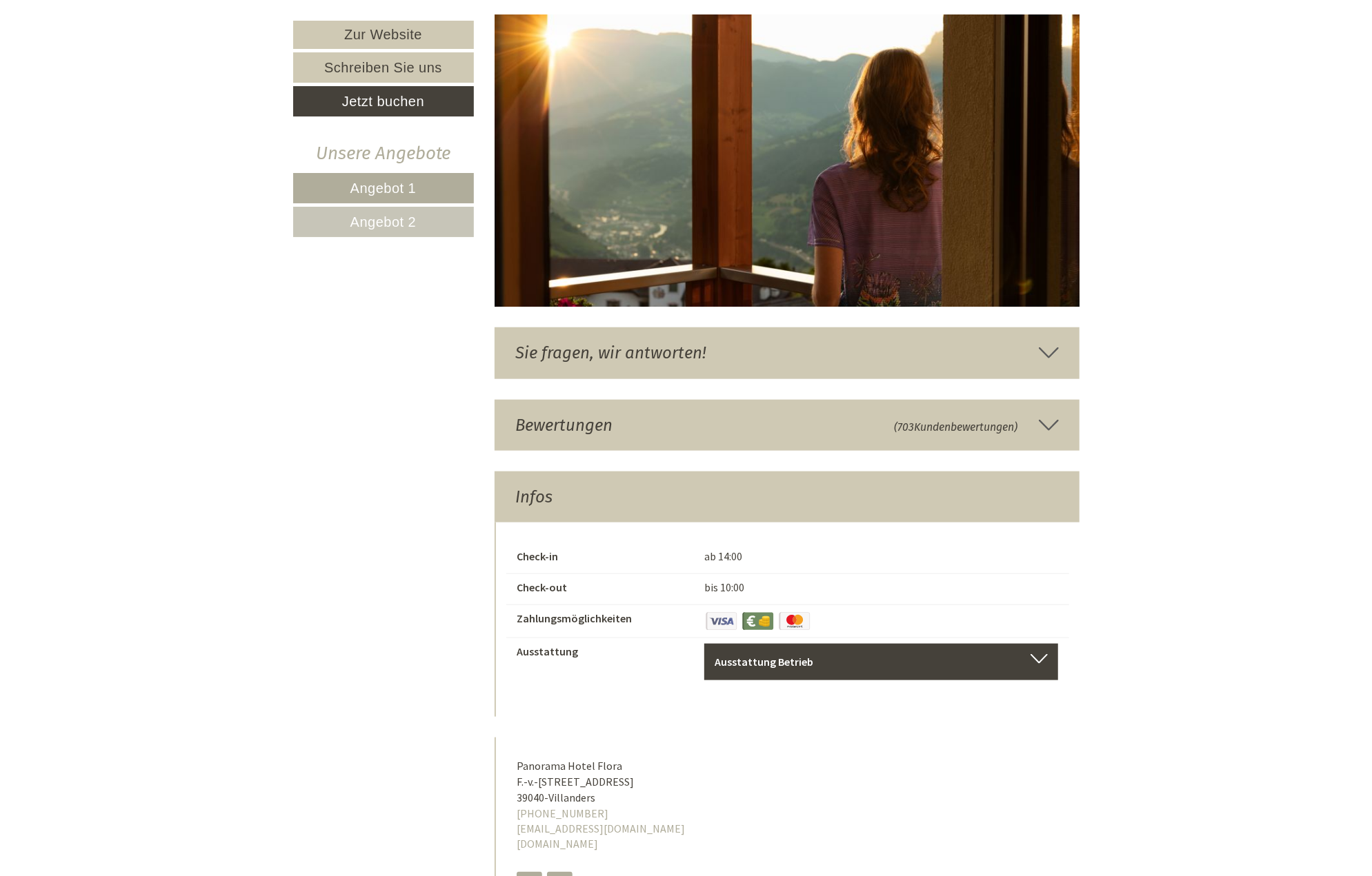
scroll to position [5111, 0]
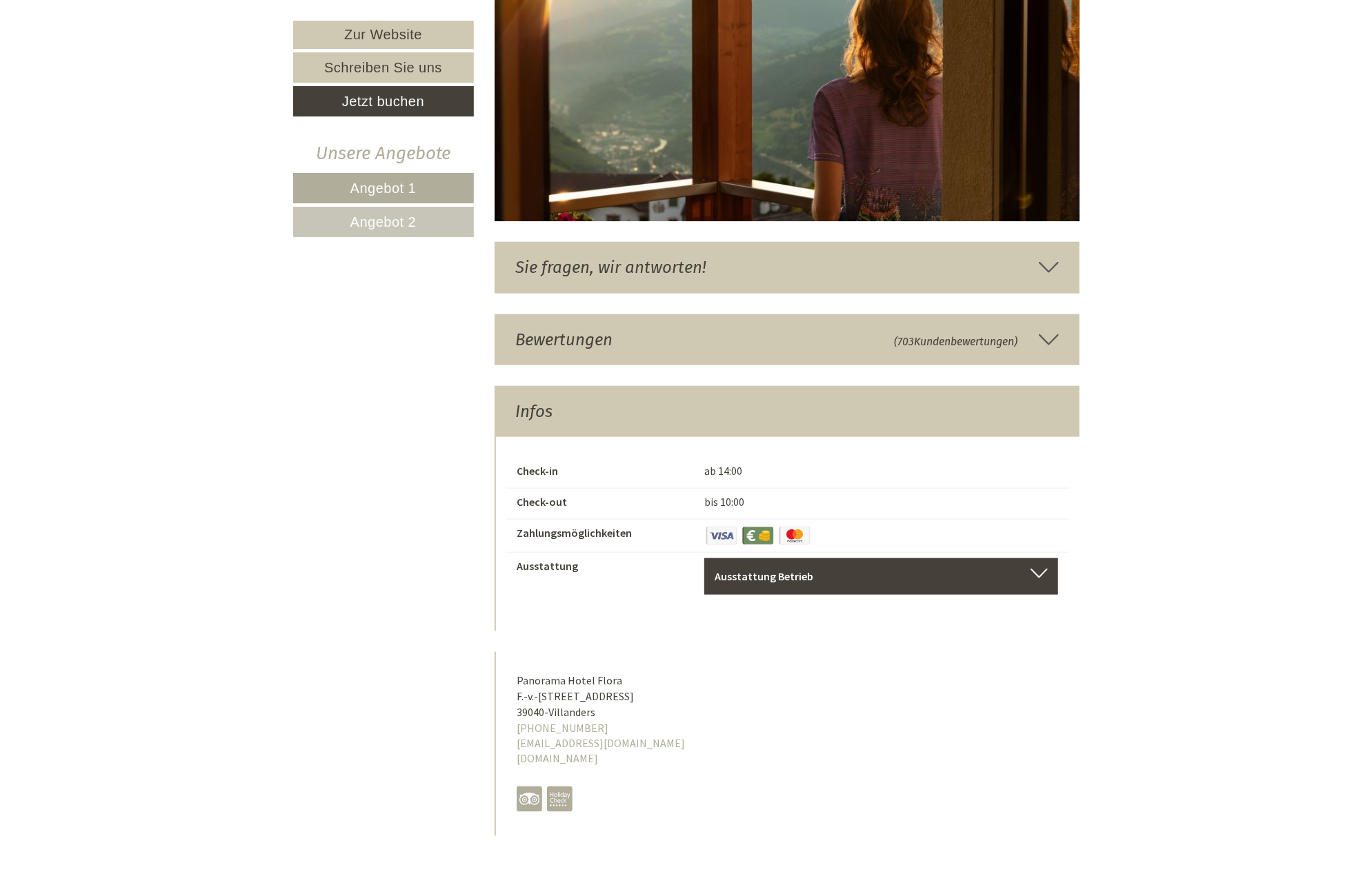
click at [664, 251] on div "Sie fragen, wir antworten!" at bounding box center [787, 267] width 584 height 51
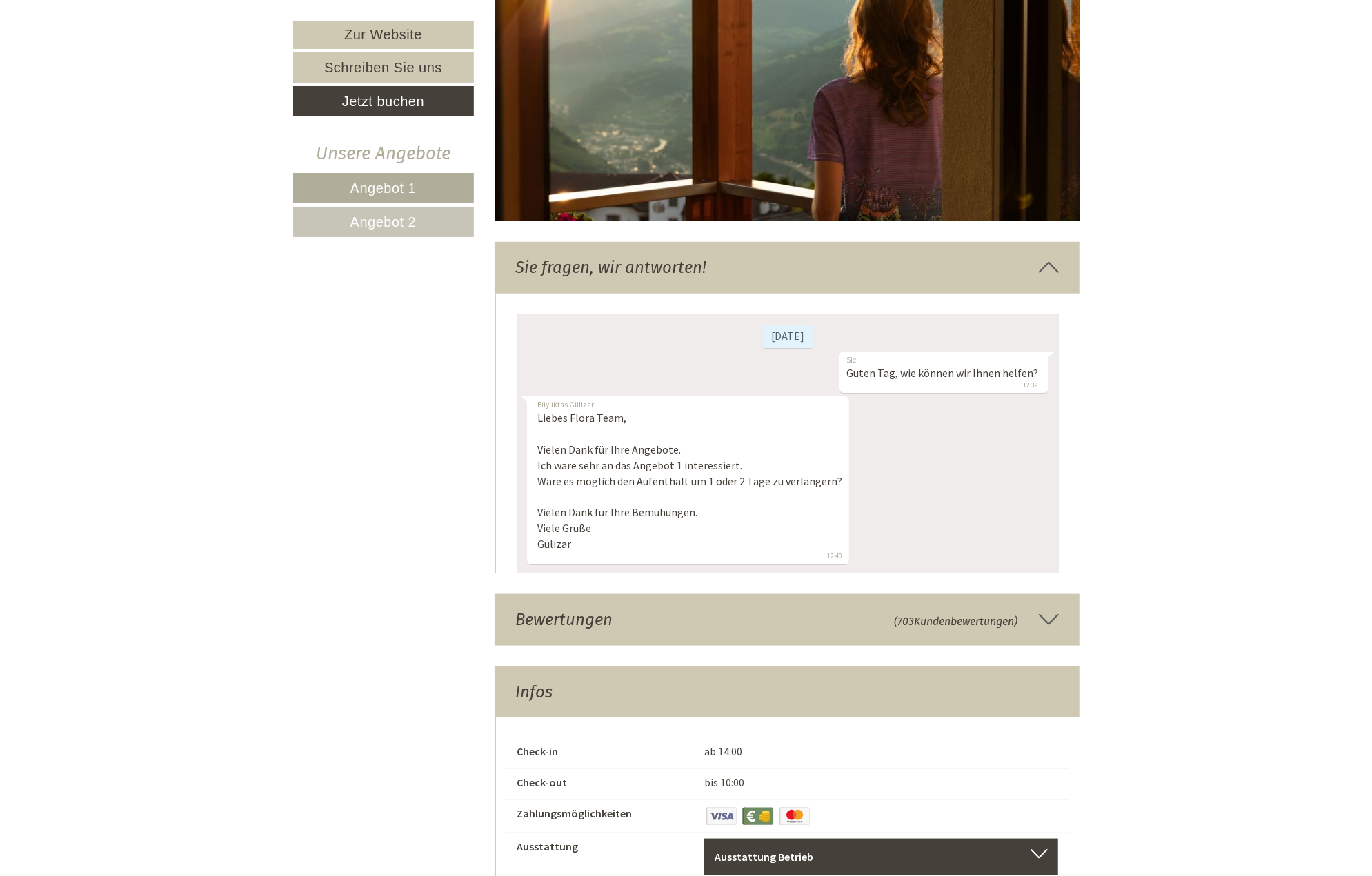
scroll to position [2, 0]
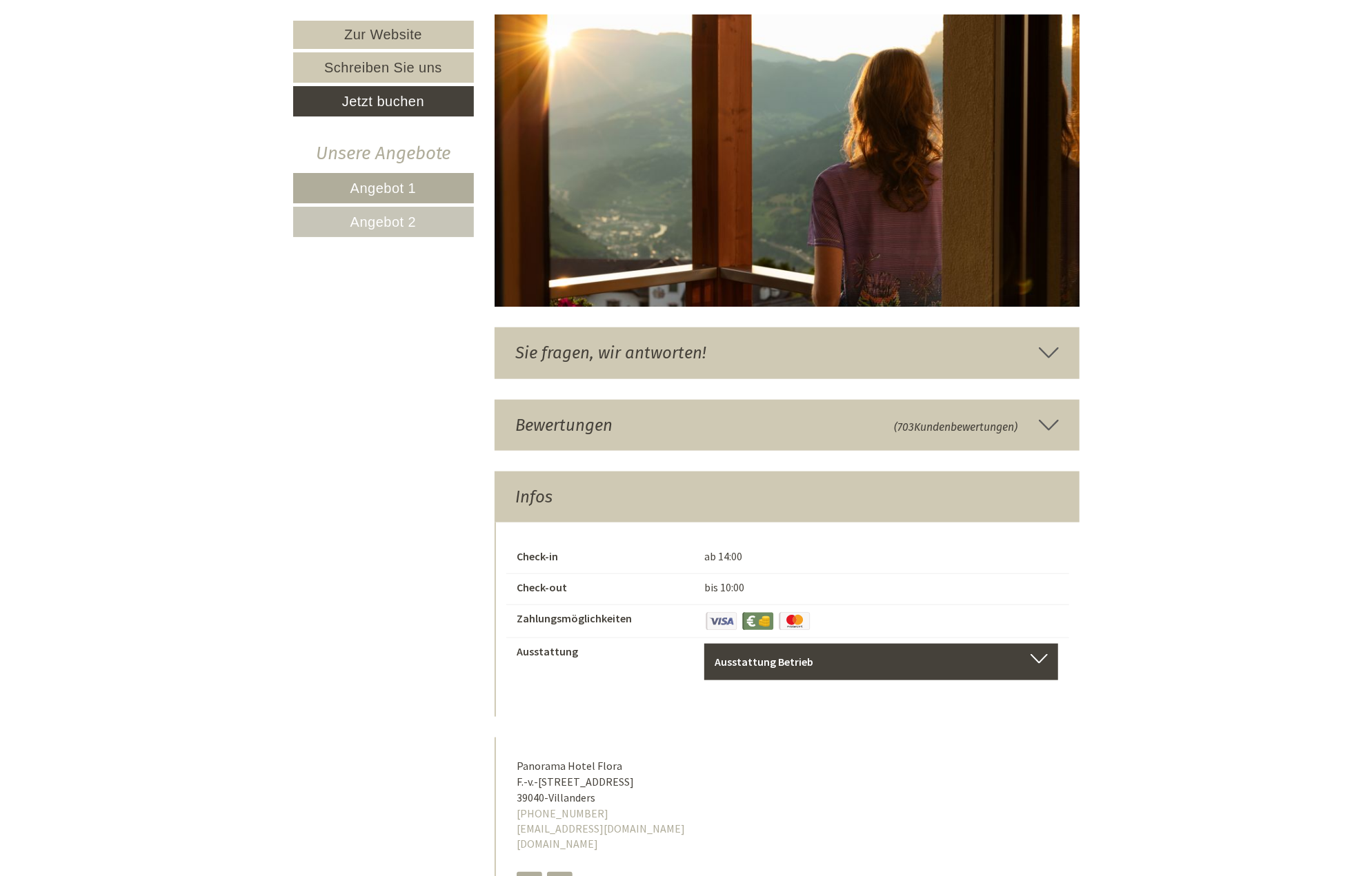
scroll to position [5111, 0]
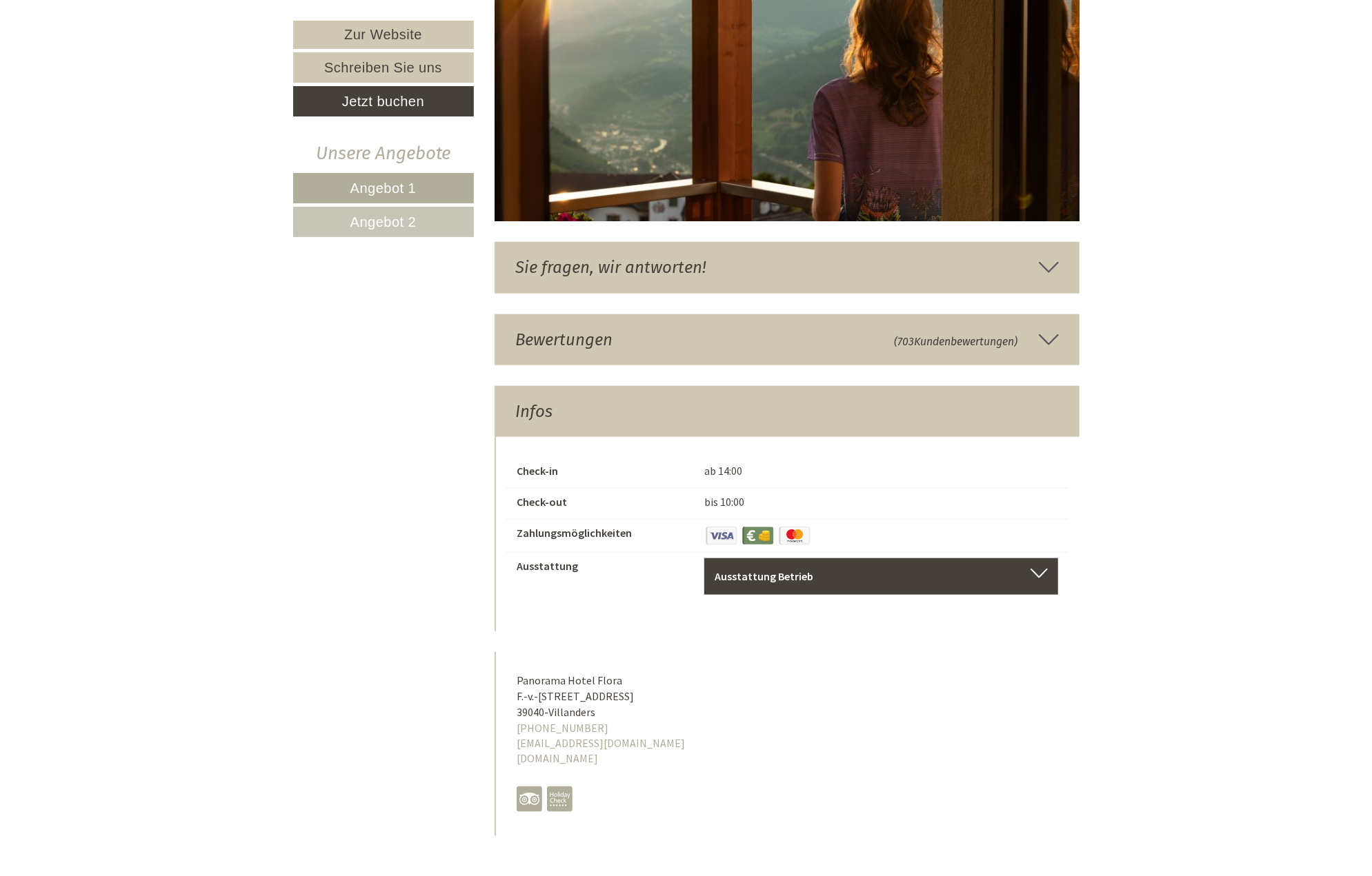
click at [644, 250] on div "Sie fragen, wir antworten!" at bounding box center [787, 267] width 584 height 51
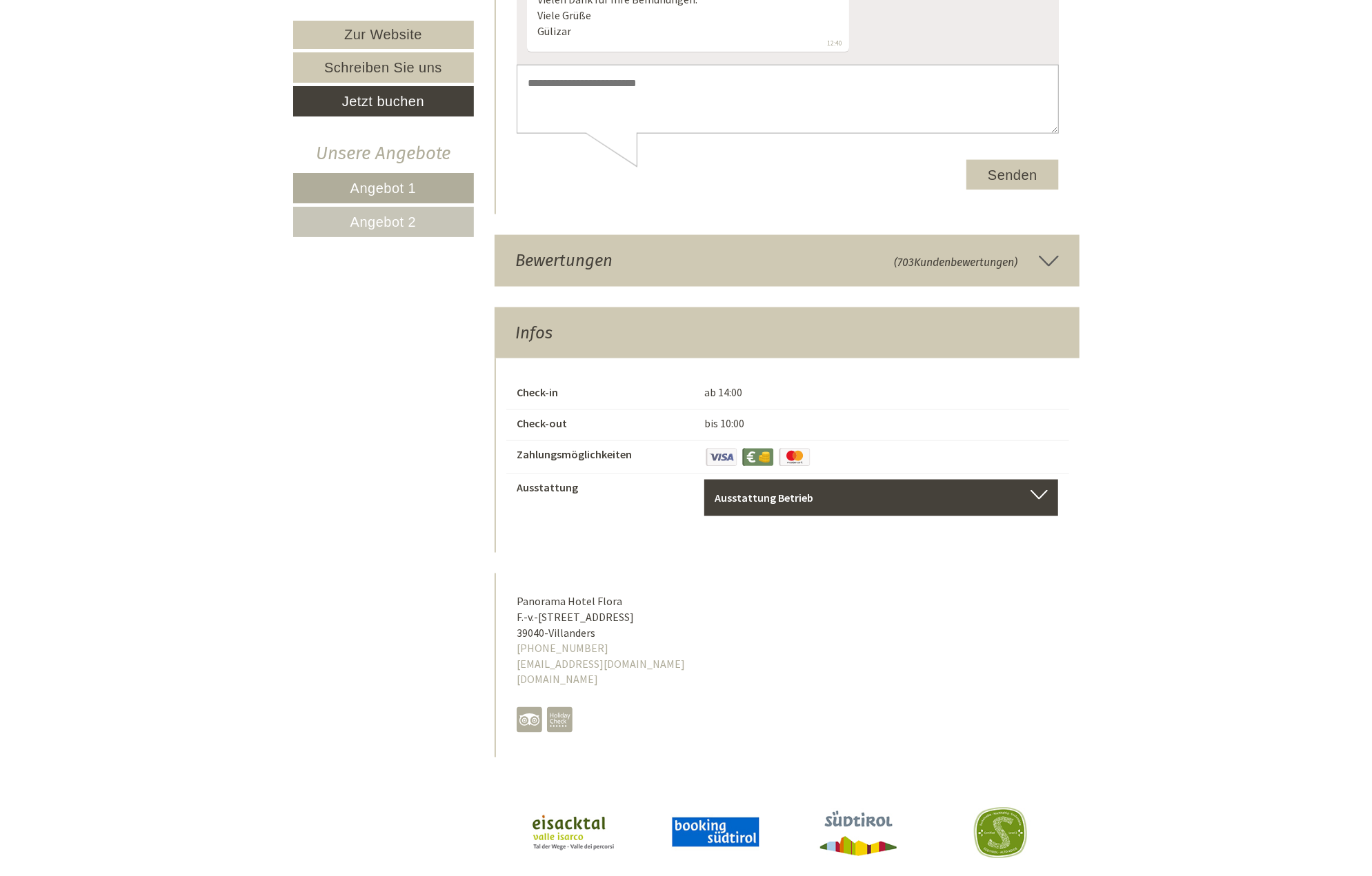
scroll to position [5662, 0]
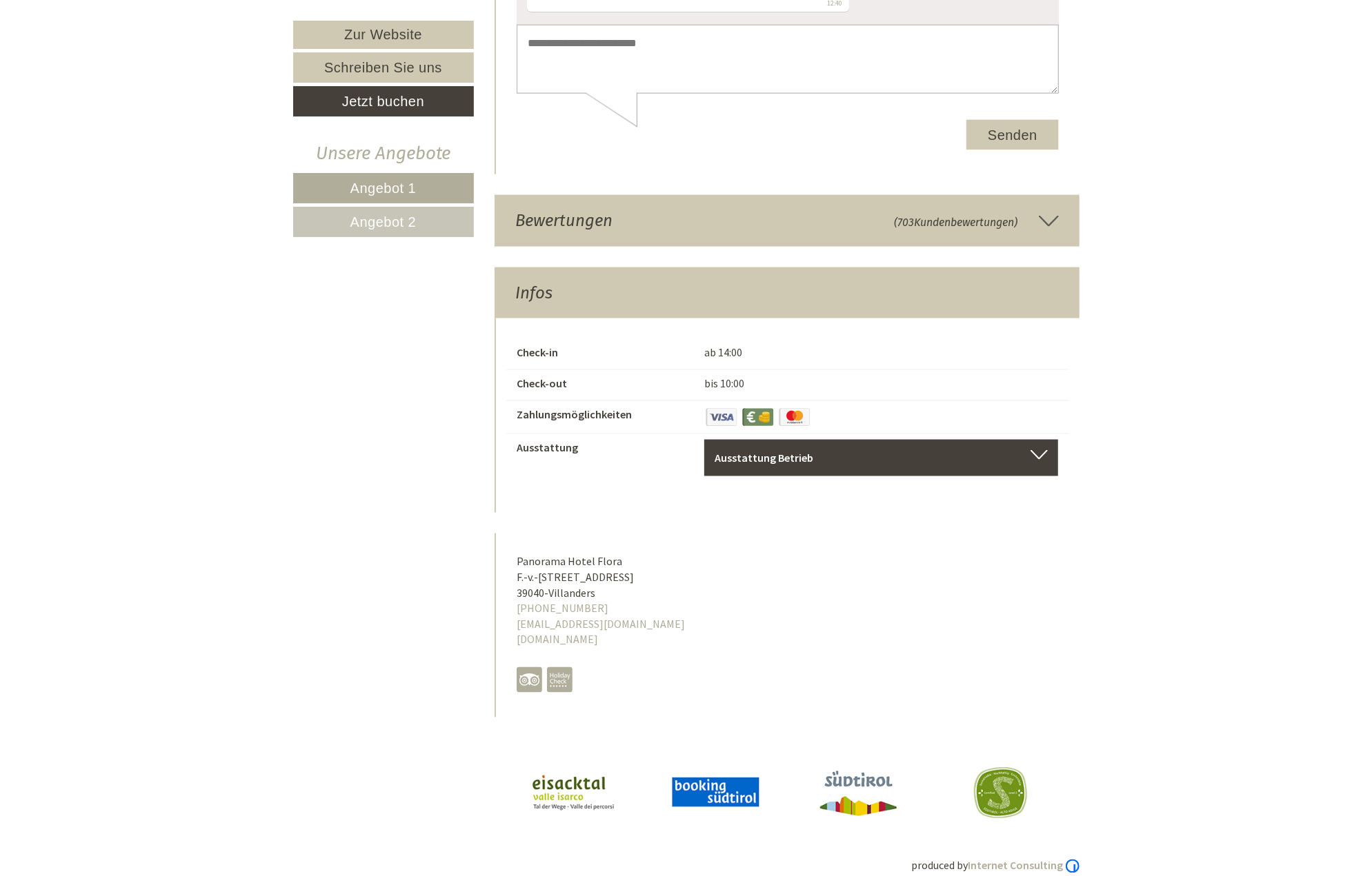
click at [816, 211] on div "Bewertungen (703 Kundenbewertungen )" at bounding box center [787, 221] width 584 height 51
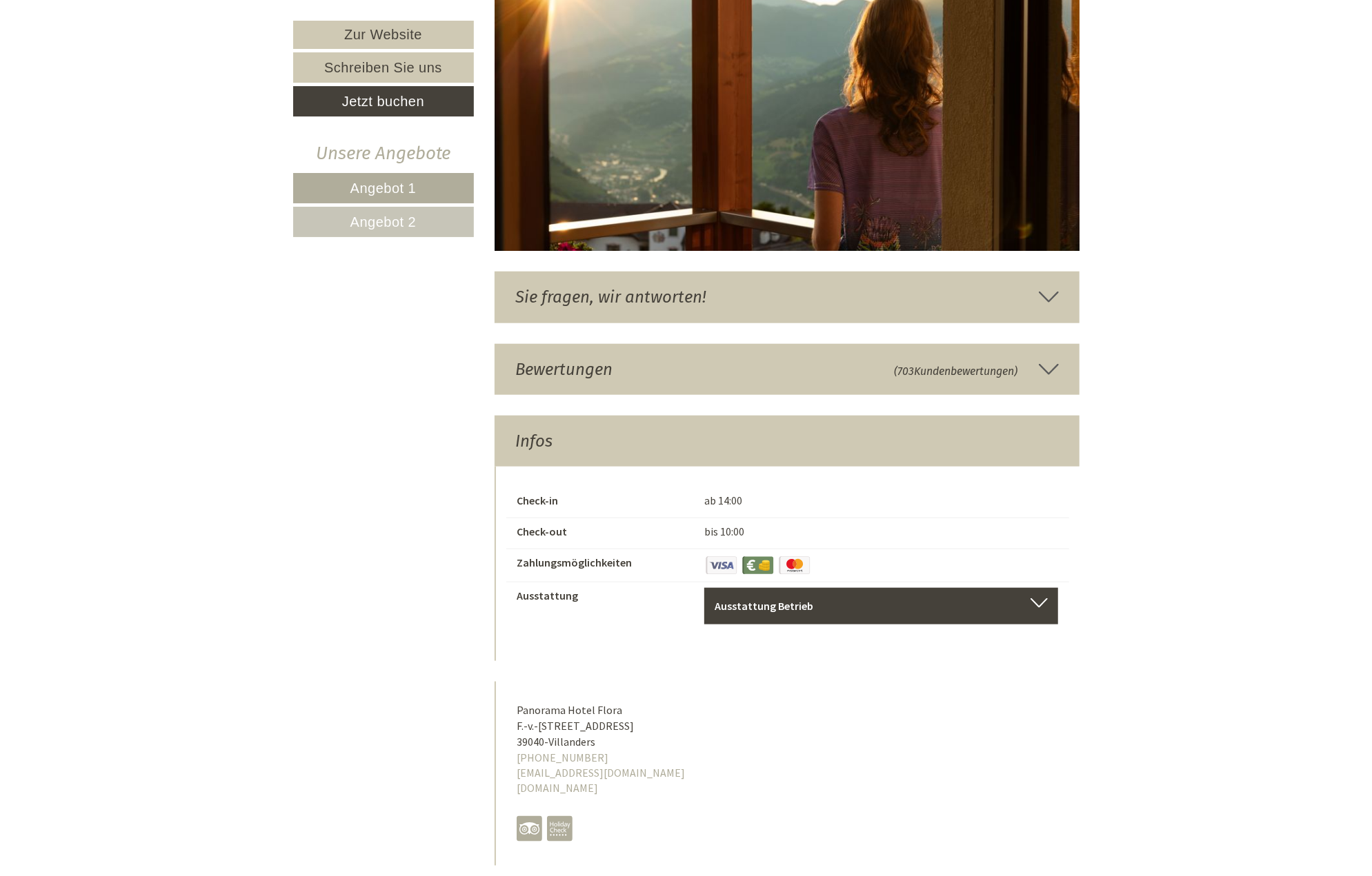
scroll to position [5229, 0]
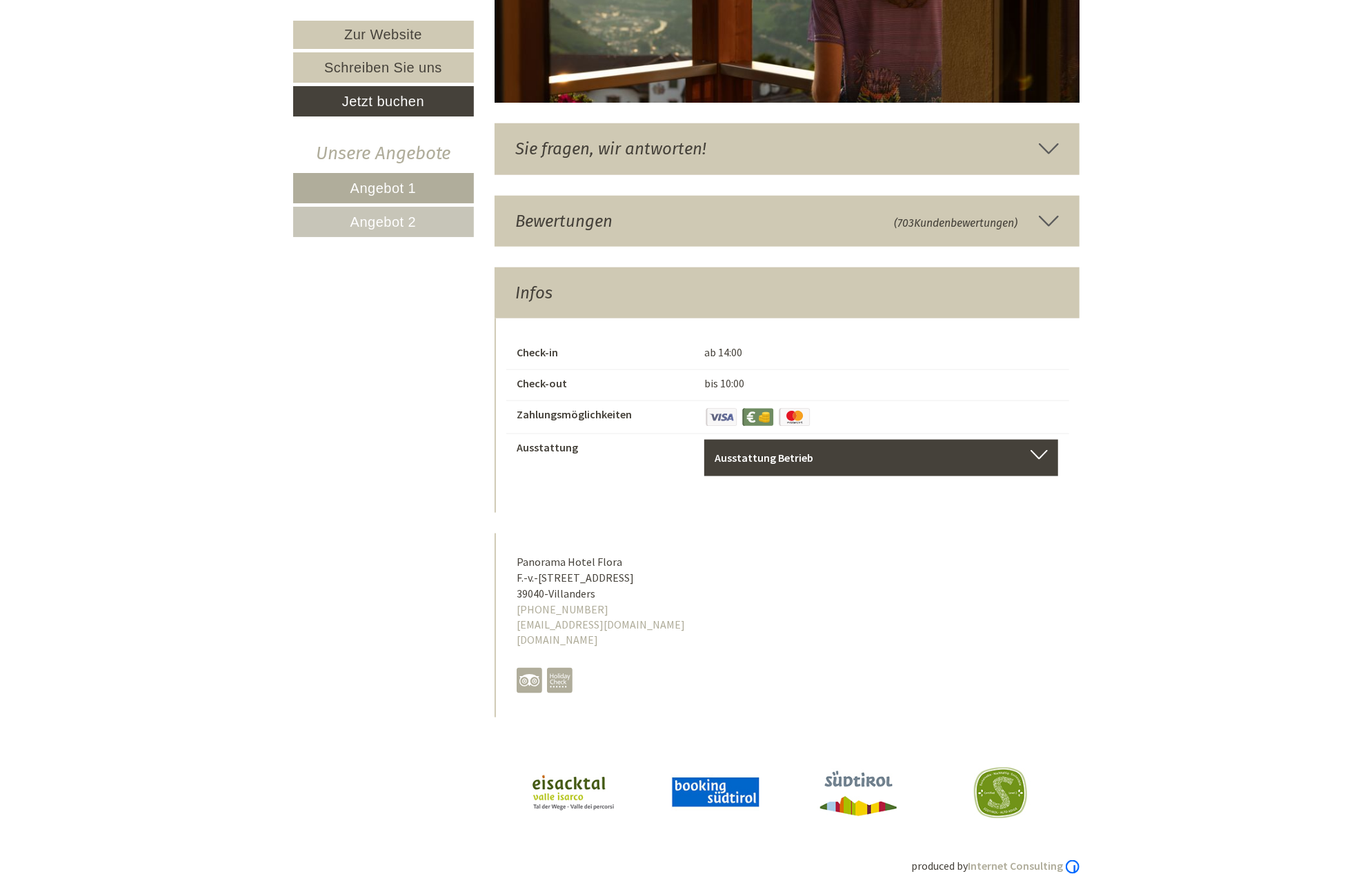
click at [614, 196] on div "Bewertungen (703 Kundenbewertungen )" at bounding box center [787, 222] width 584 height 51
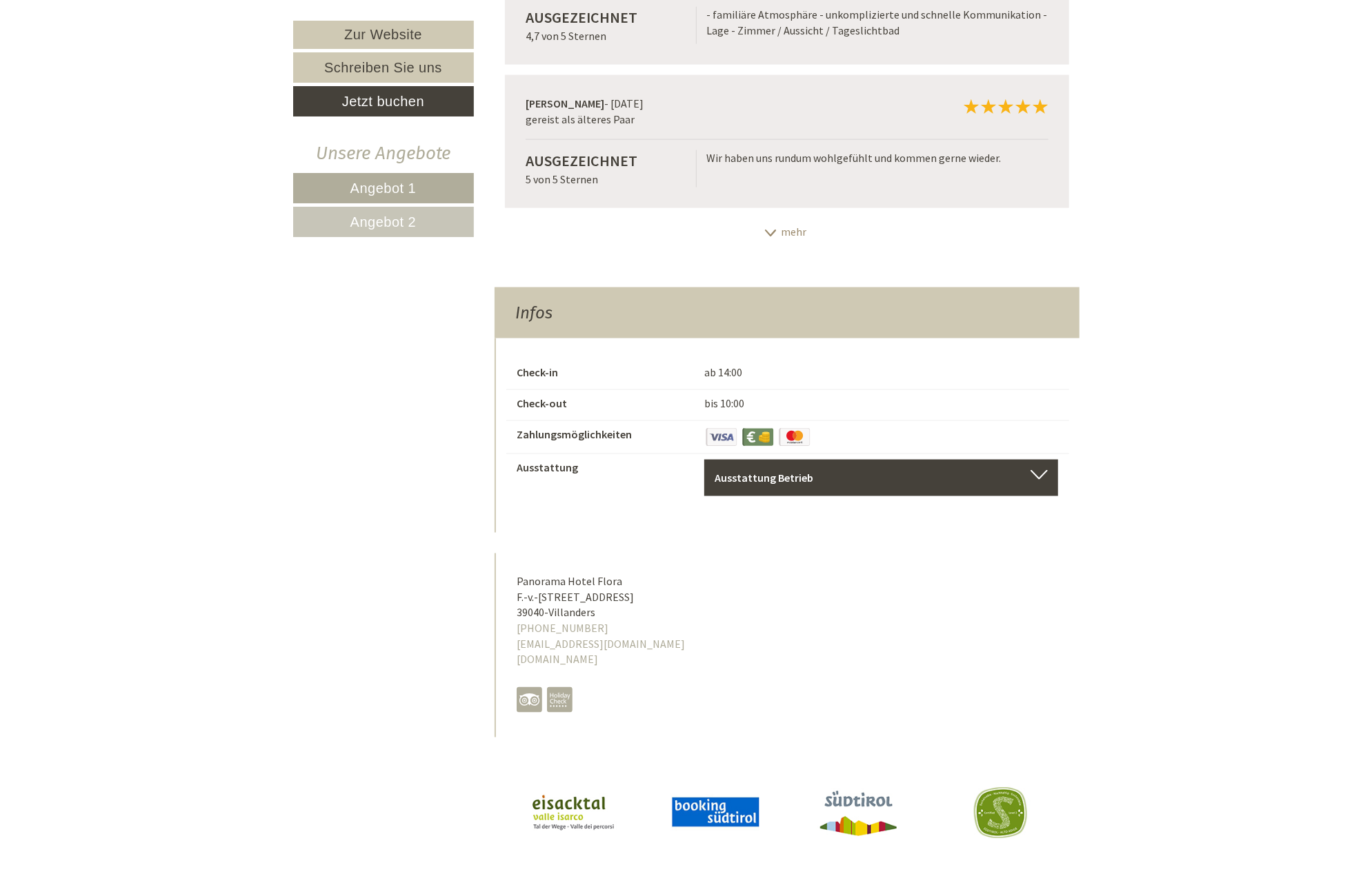
scroll to position [5702, 0]
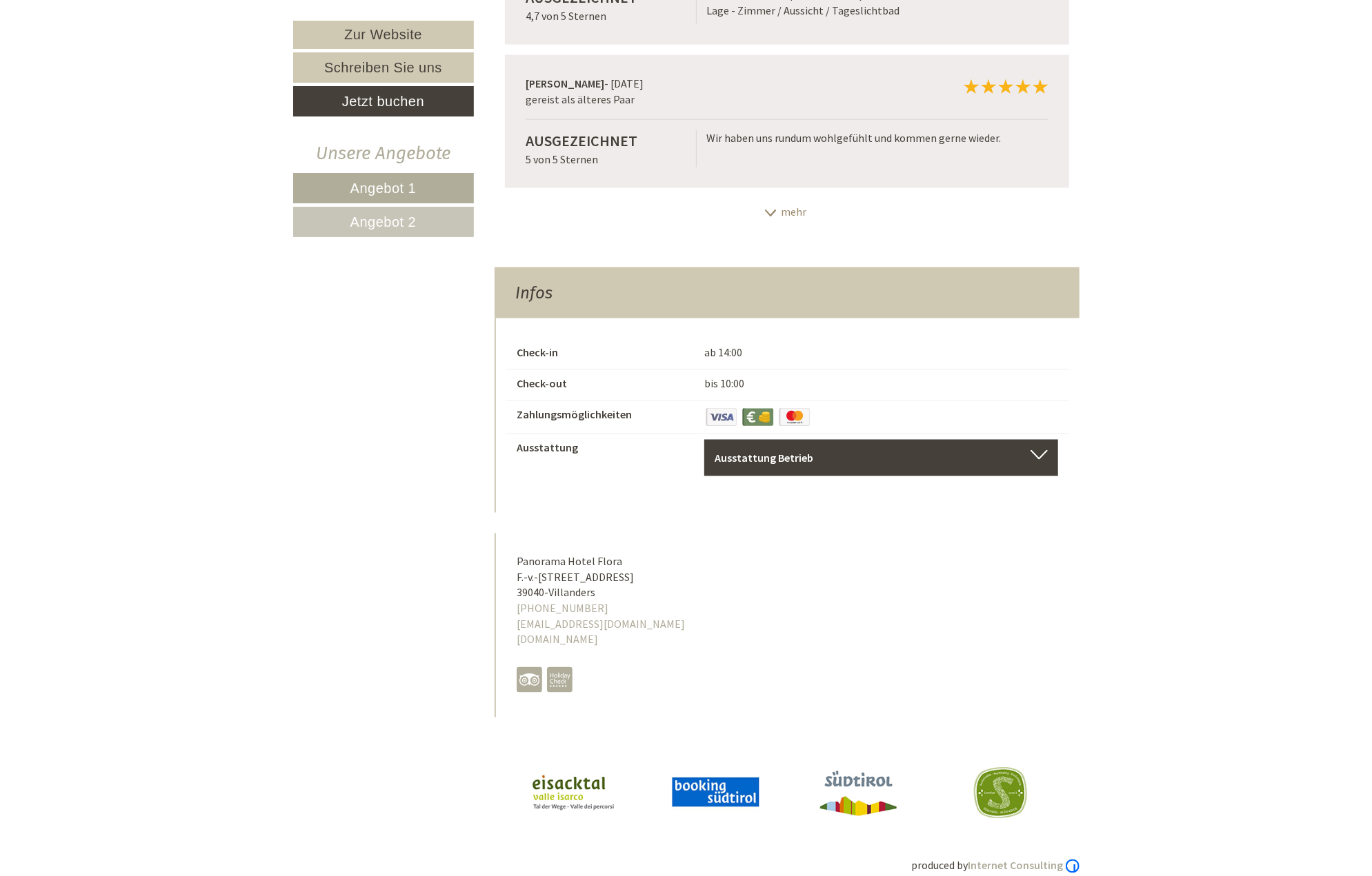
click at [820, 450] on div "Ausstattung Betrieb" at bounding box center [881, 457] width 334 height 16
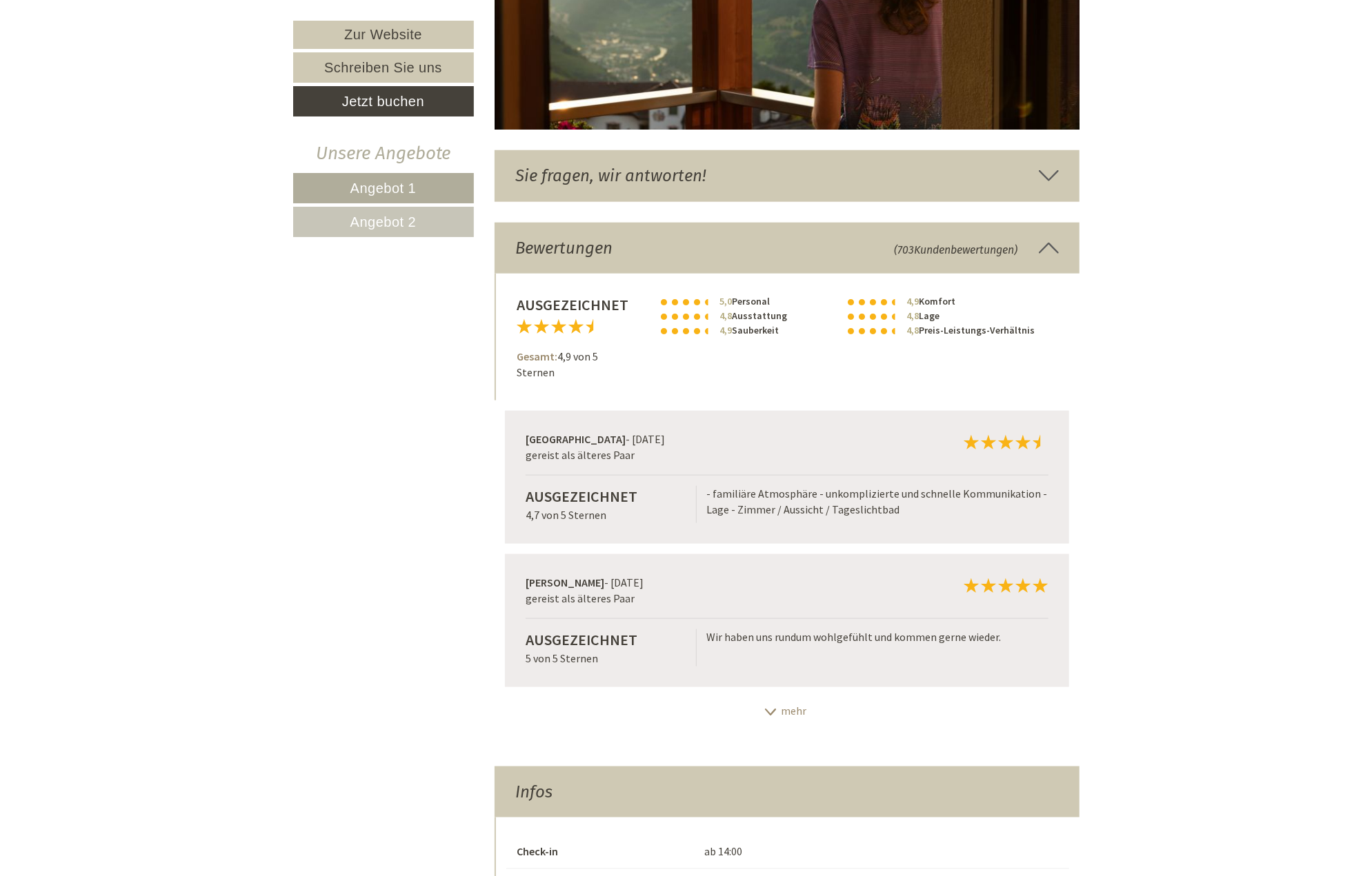
scroll to position [5149, 0]
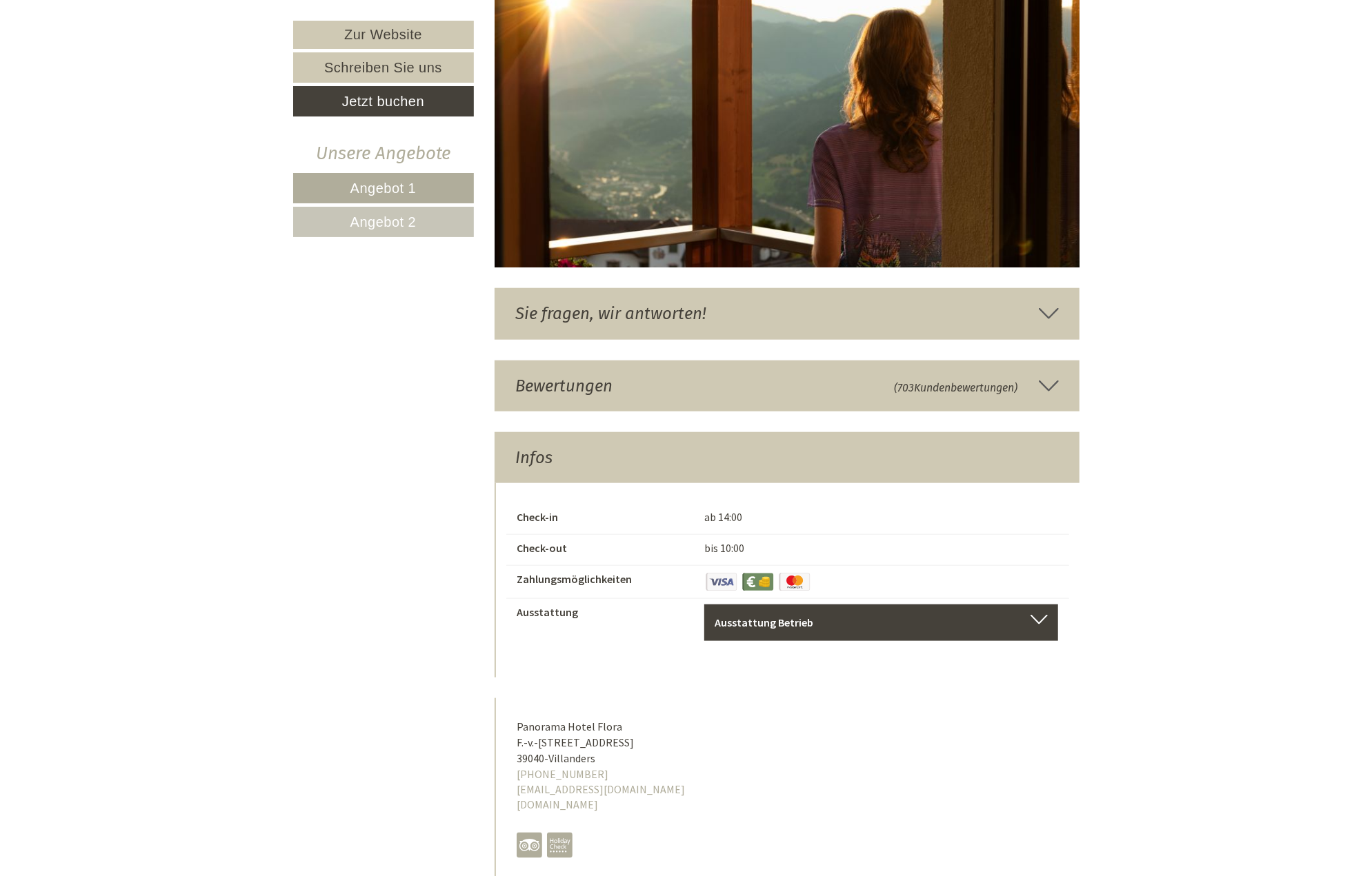
scroll to position [5149, 0]
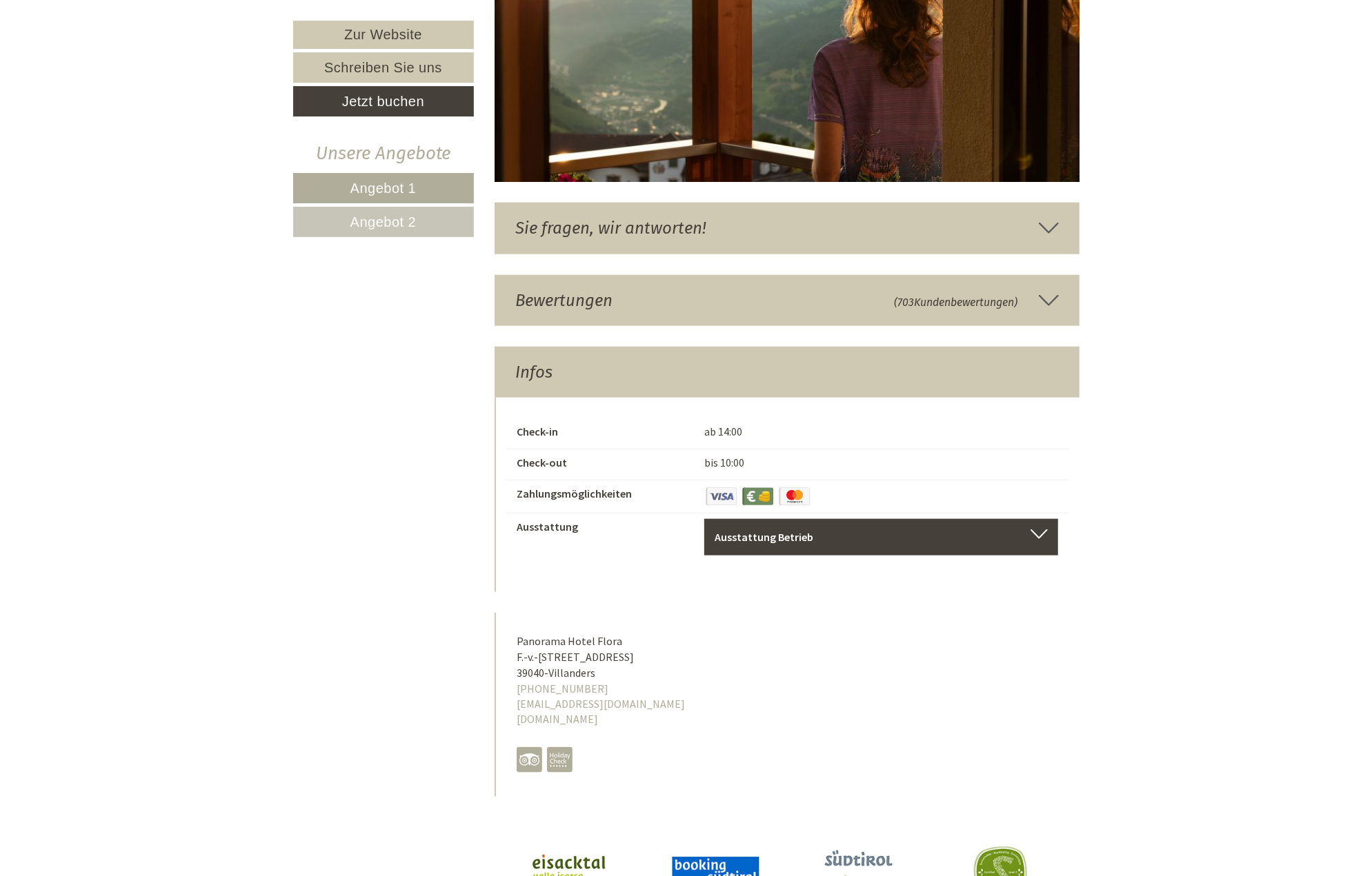
click at [801, 347] on div "Infos" at bounding box center [787, 372] width 584 height 51
click at [800, 296] on div "Bewertungen (703 Kundenbewertungen )" at bounding box center [787, 300] width 584 height 51
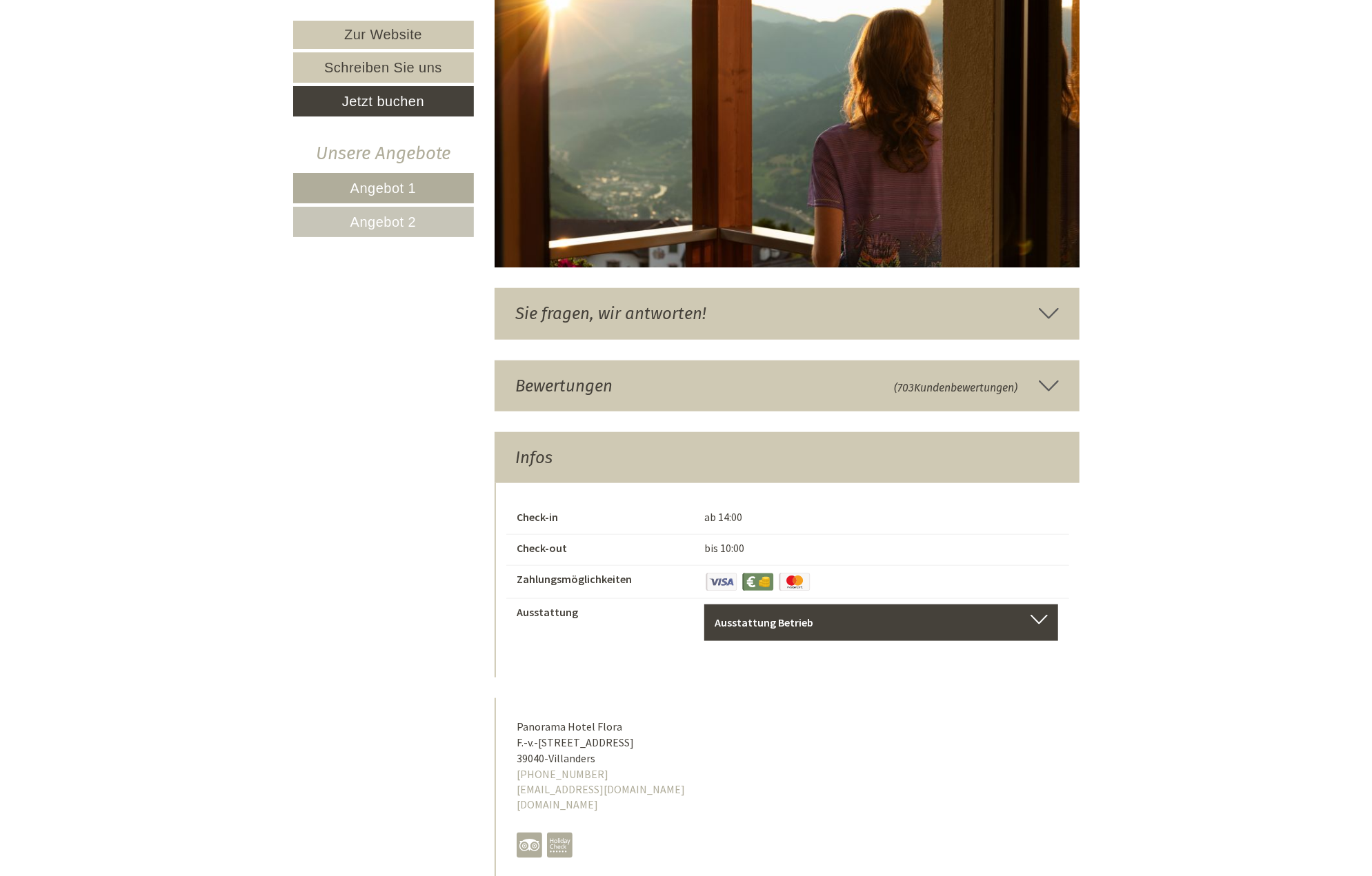
scroll to position [5149, 0]
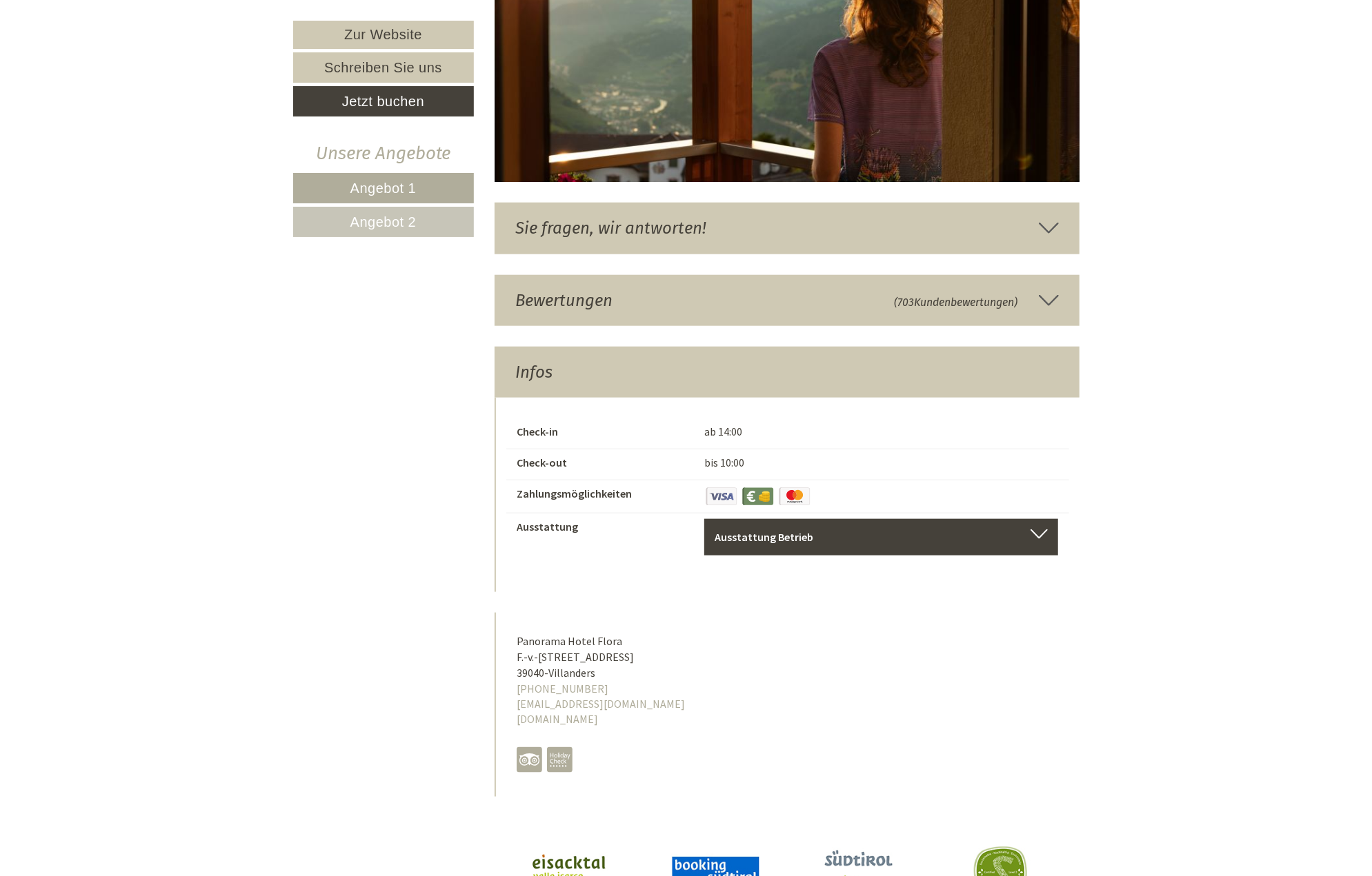
click at [567, 275] on div "Bewertungen (703 Kundenbewertungen )" at bounding box center [787, 300] width 584 height 51
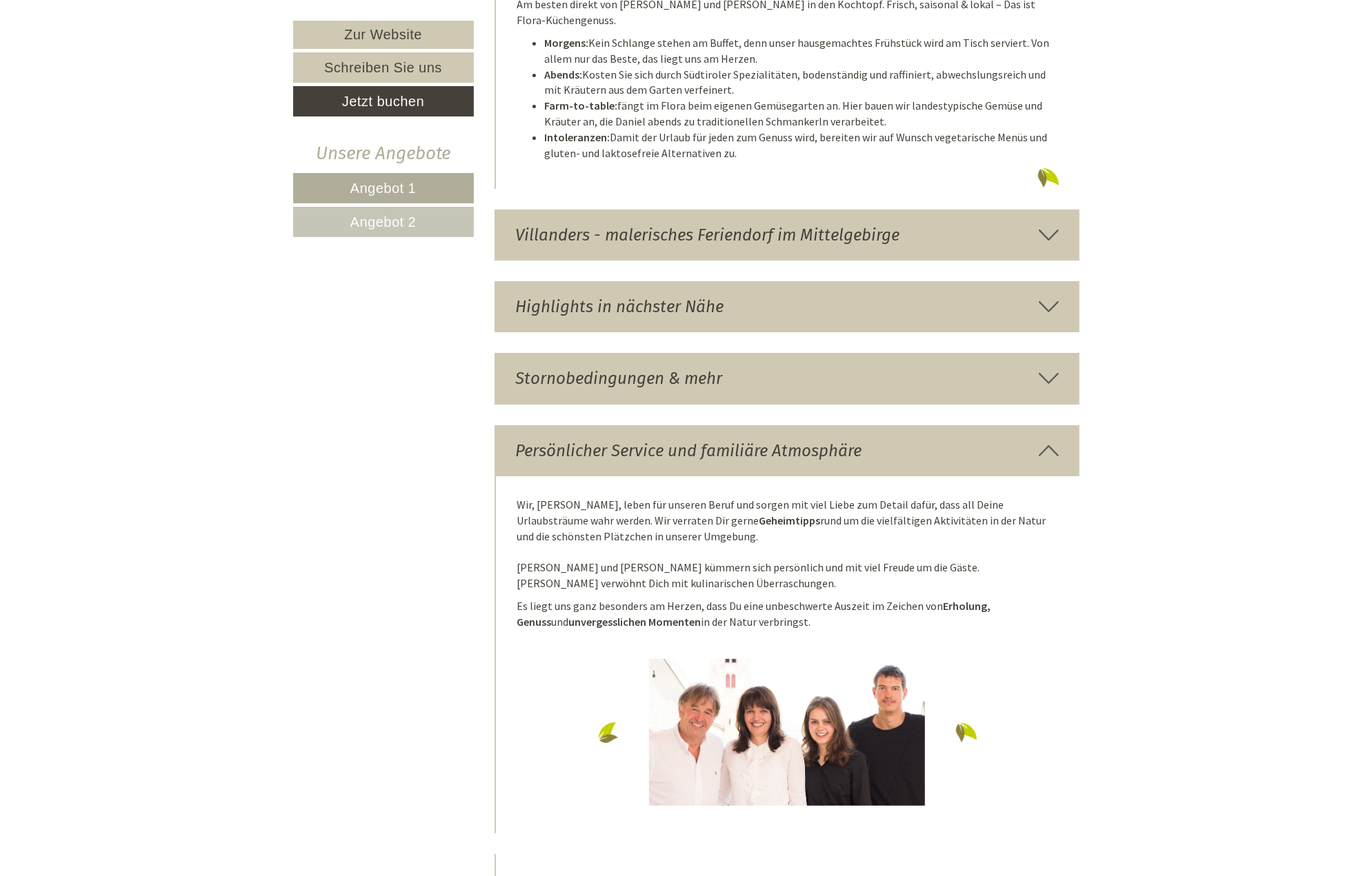
scroll to position [3771, 0]
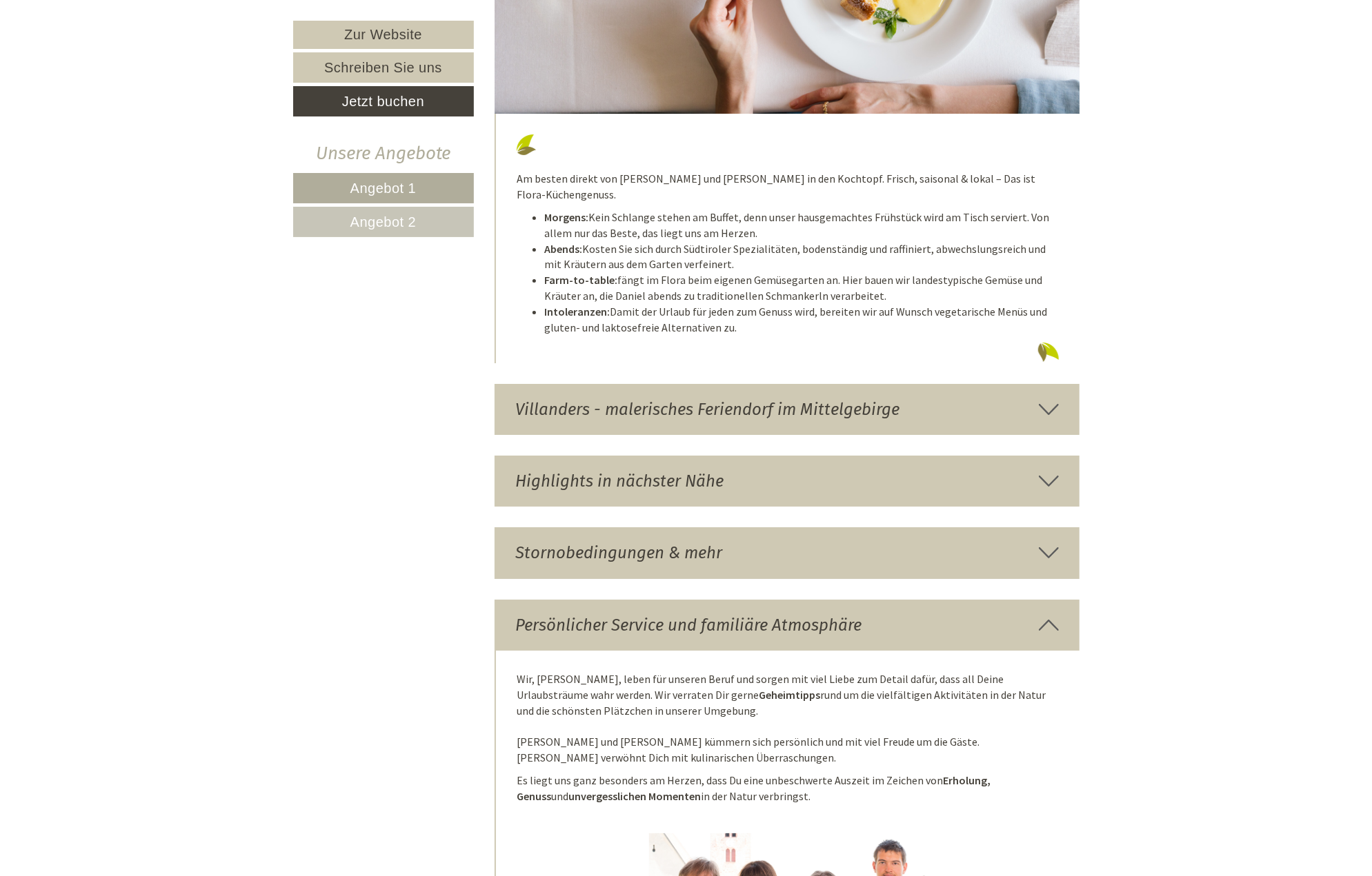
click at [661, 528] on div "Stornobedingungen & mehr" at bounding box center [787, 553] width 584 height 51
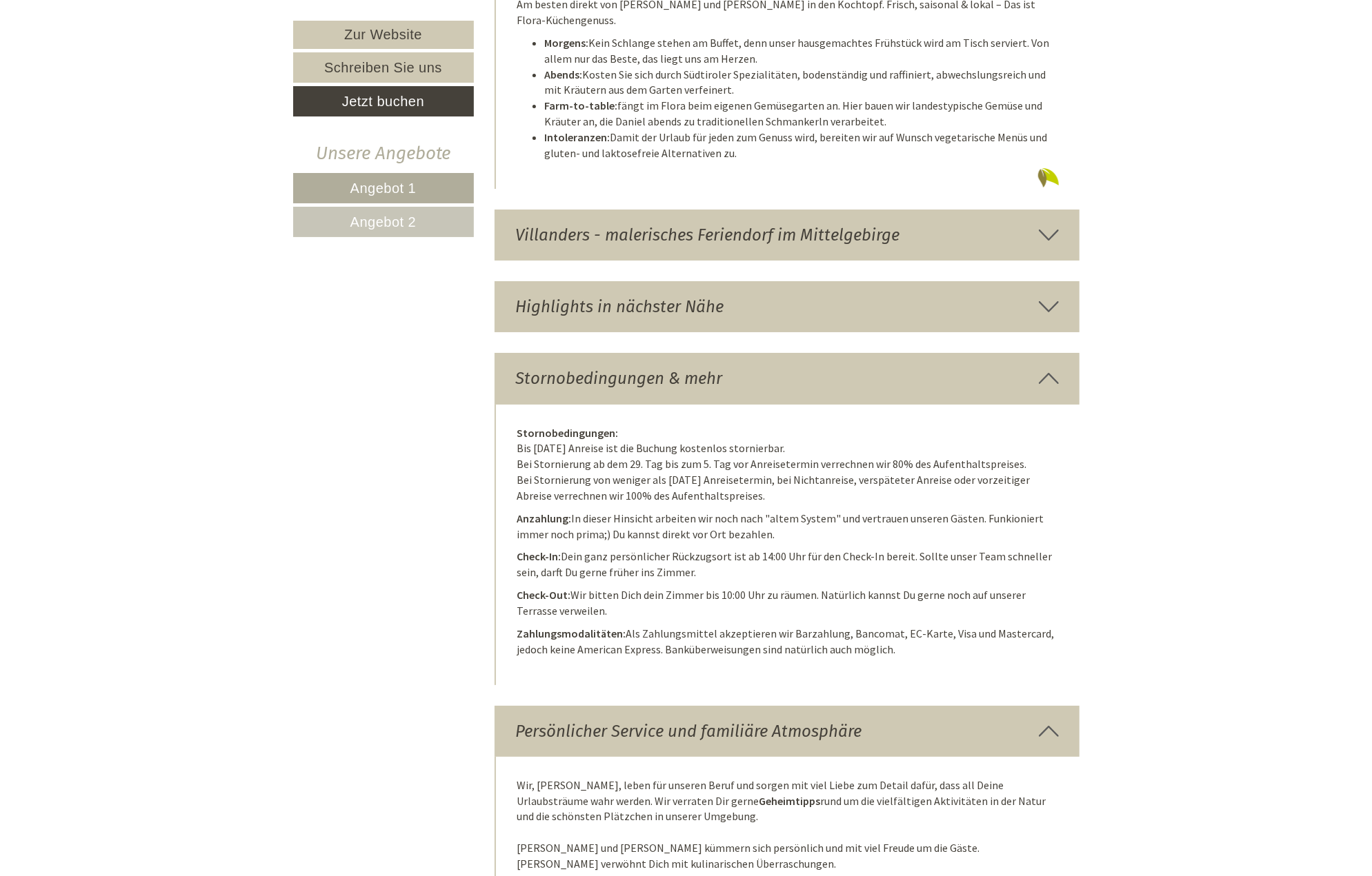
scroll to position [4047, 0]
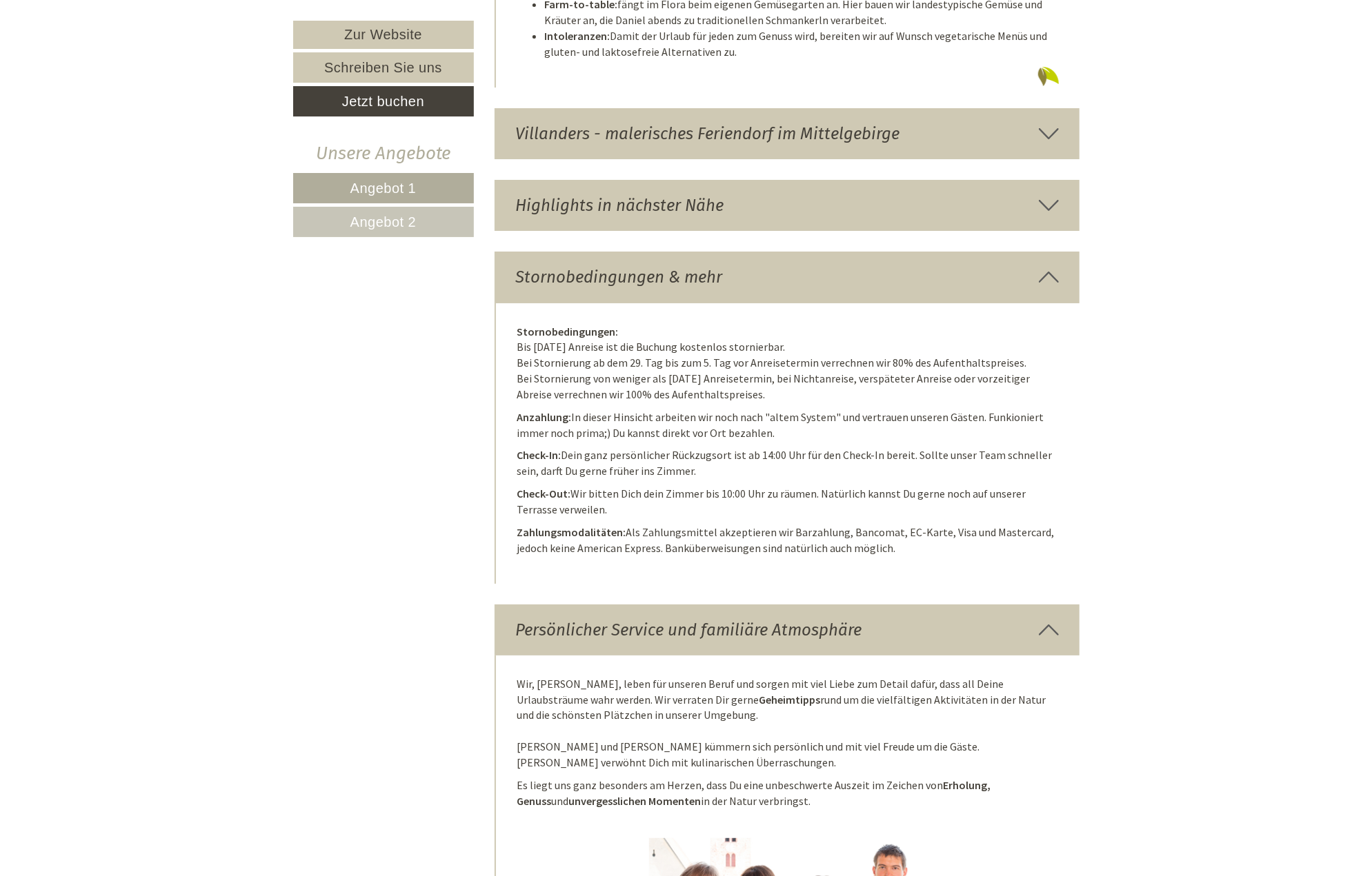
click at [650, 197] on div "Highlights in nächster Nähe" at bounding box center [787, 205] width 584 height 51
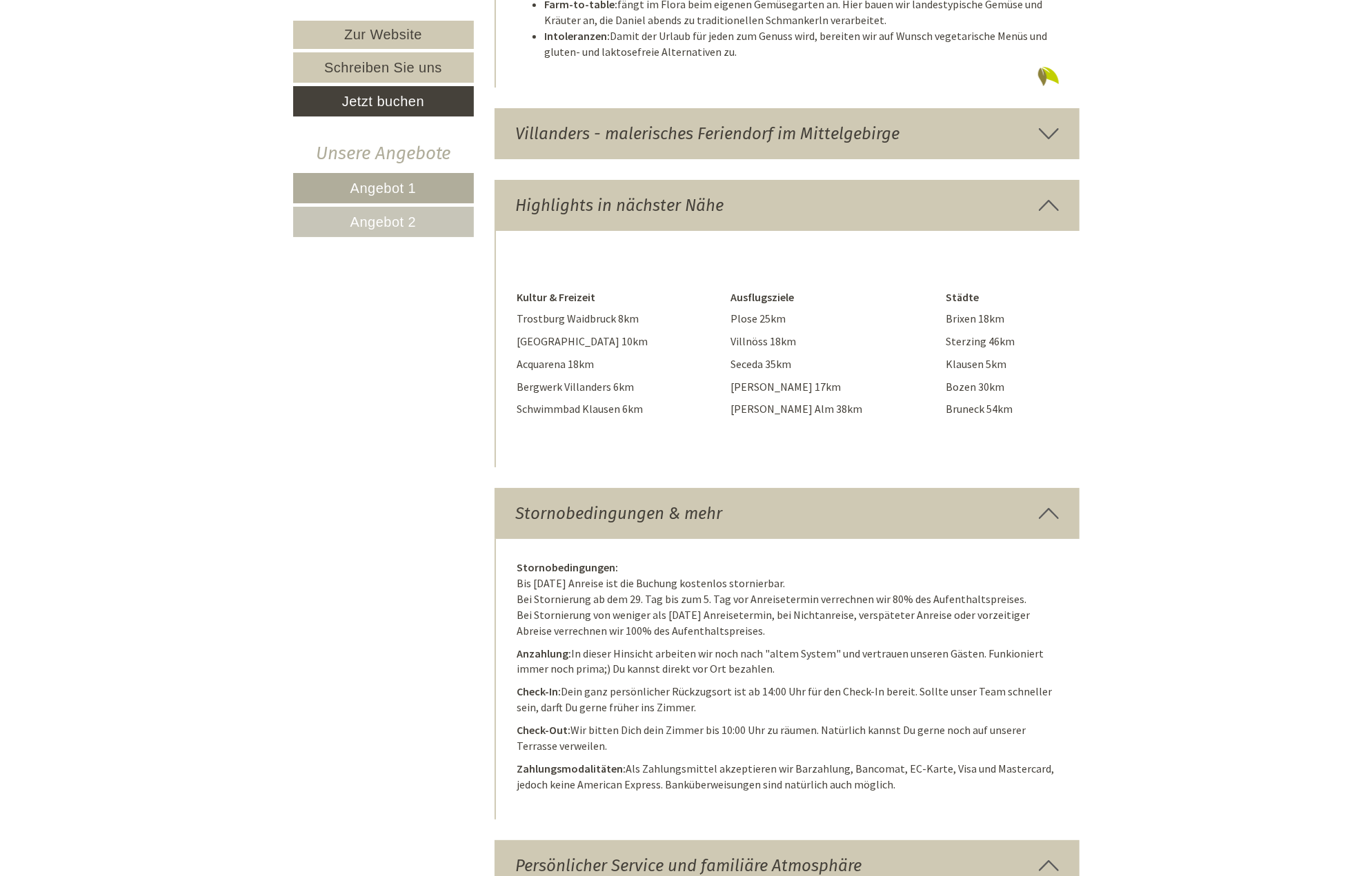
click at [656, 108] on div "Villanders - malerisches Feriendorf im Mittelgebirge" at bounding box center [787, 134] width 584 height 51
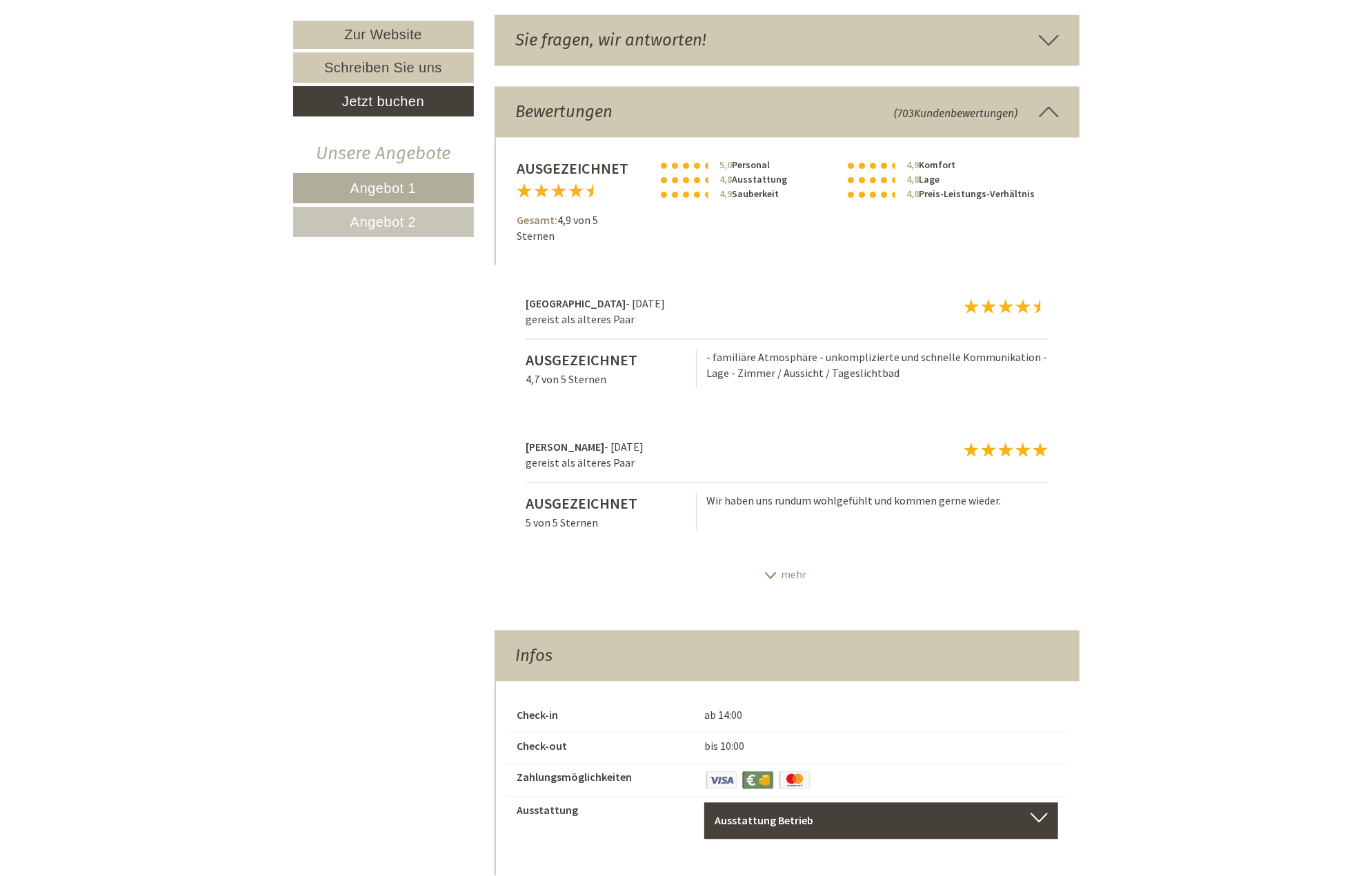
scroll to position [6551, 0]
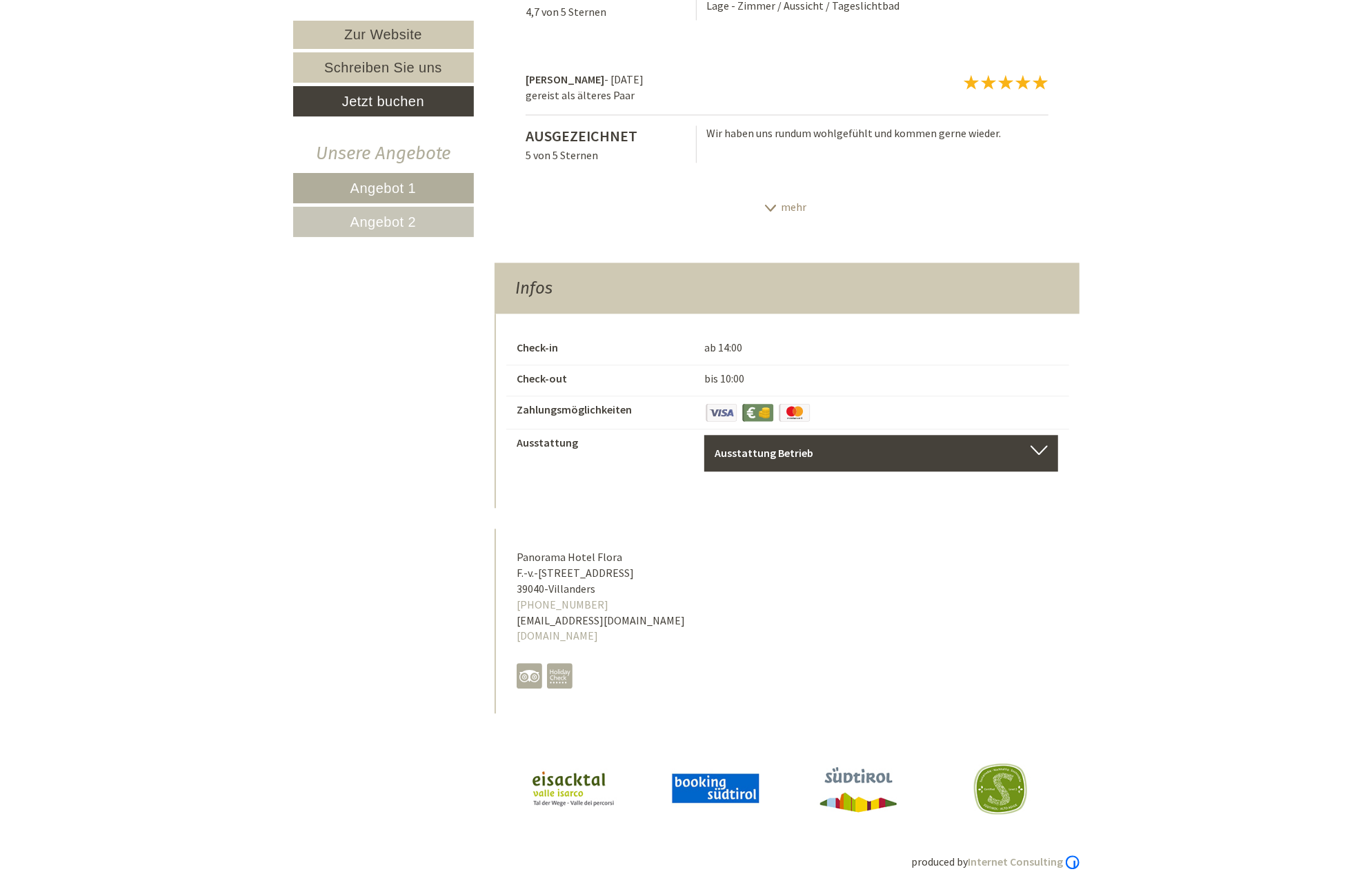
drag, startPoint x: 617, startPoint y: 625, endPoint x: 540, endPoint y: 608, distance: 78.9
click at [540, 608] on div "Panorama Hotel Flora F.-v.-Defregger-Gasse 25 39040 - Villanders +39 0472 84322…" at bounding box center [617, 621] width 244 height 184
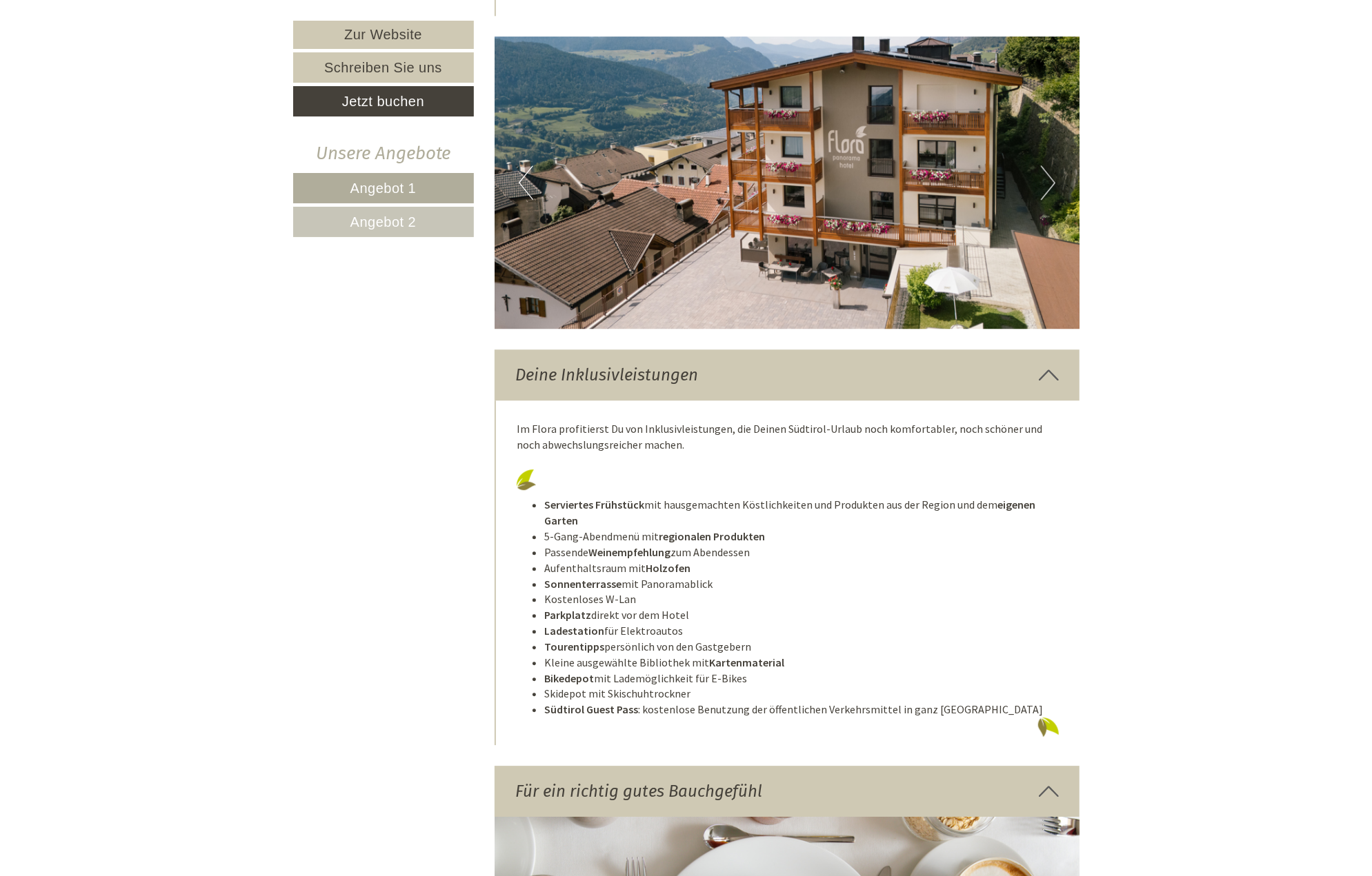
scroll to position [2898, 0]
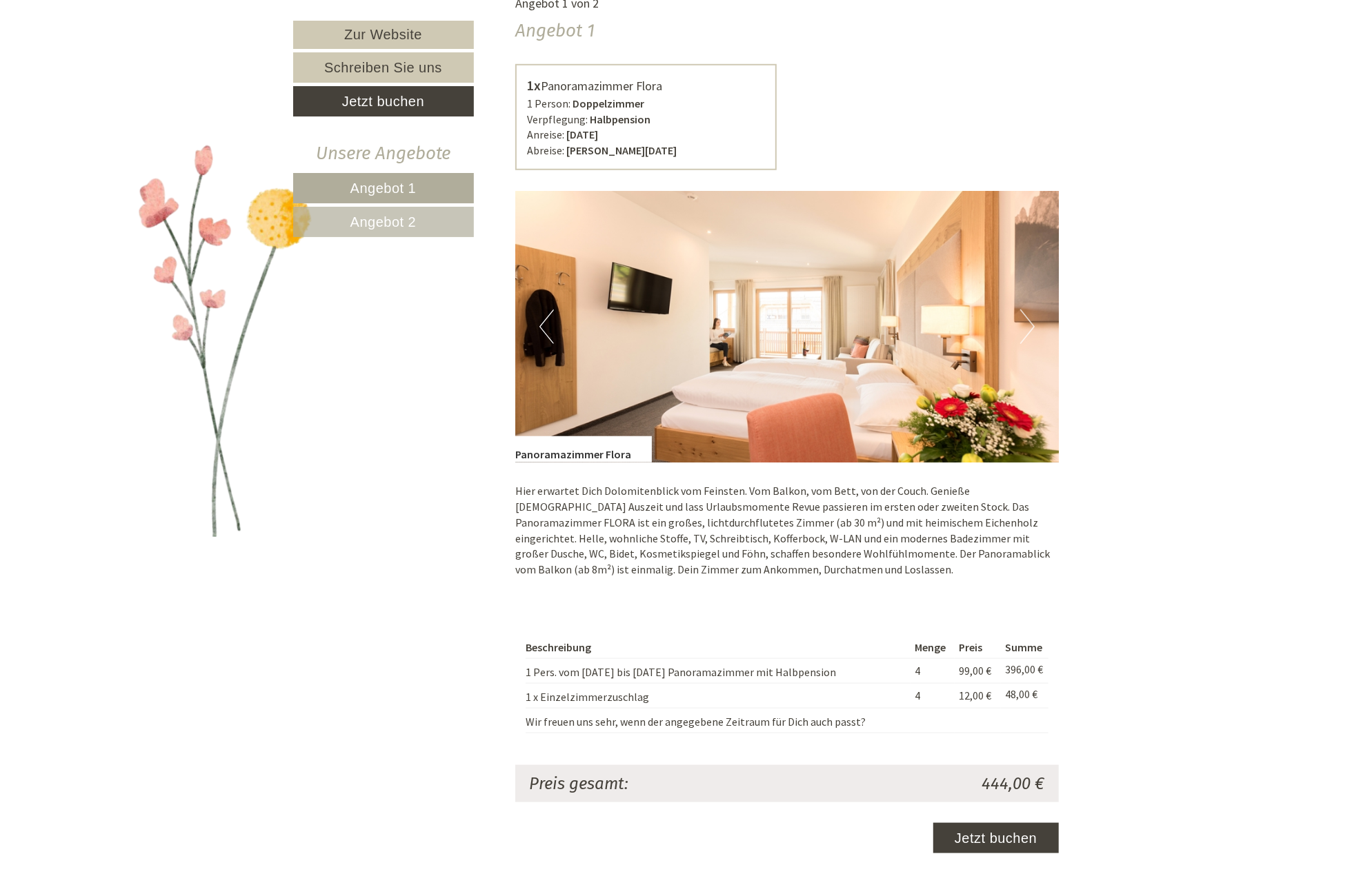
scroll to position [896, 0]
